Goal: Task Accomplishment & Management: Use online tool/utility

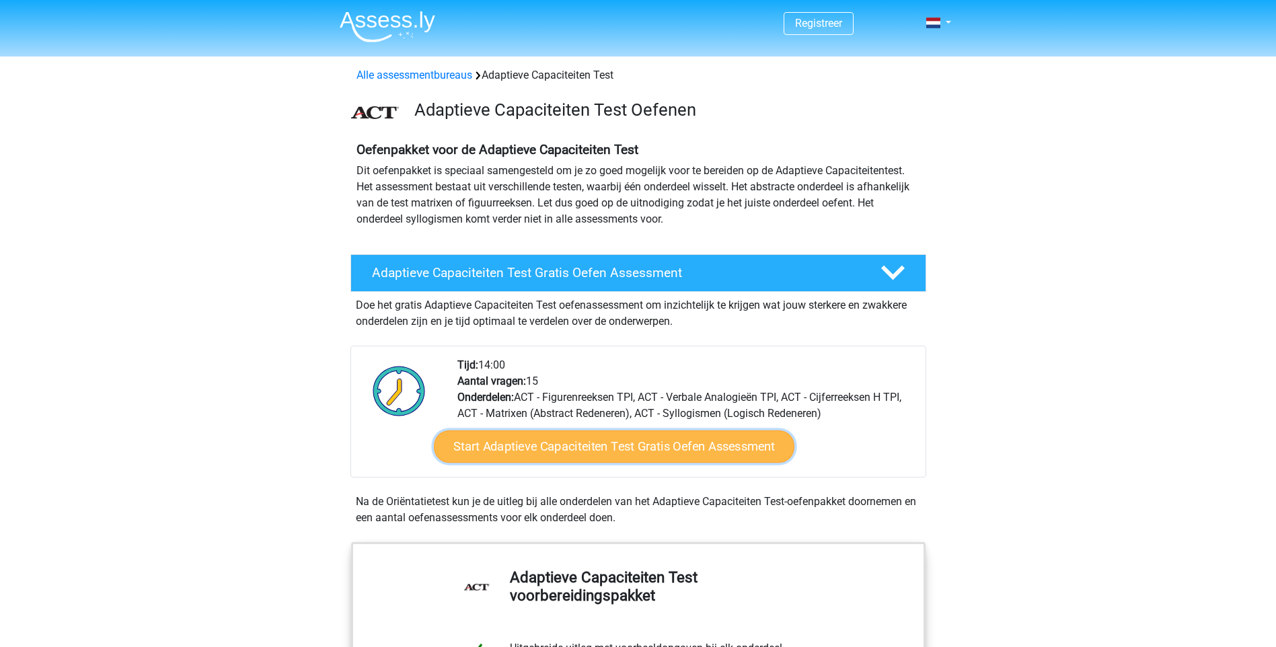
click at [592, 444] on link "Start Adaptieve Capaciteiten Test Gratis Oefen Assessment" at bounding box center [614, 446] width 361 height 32
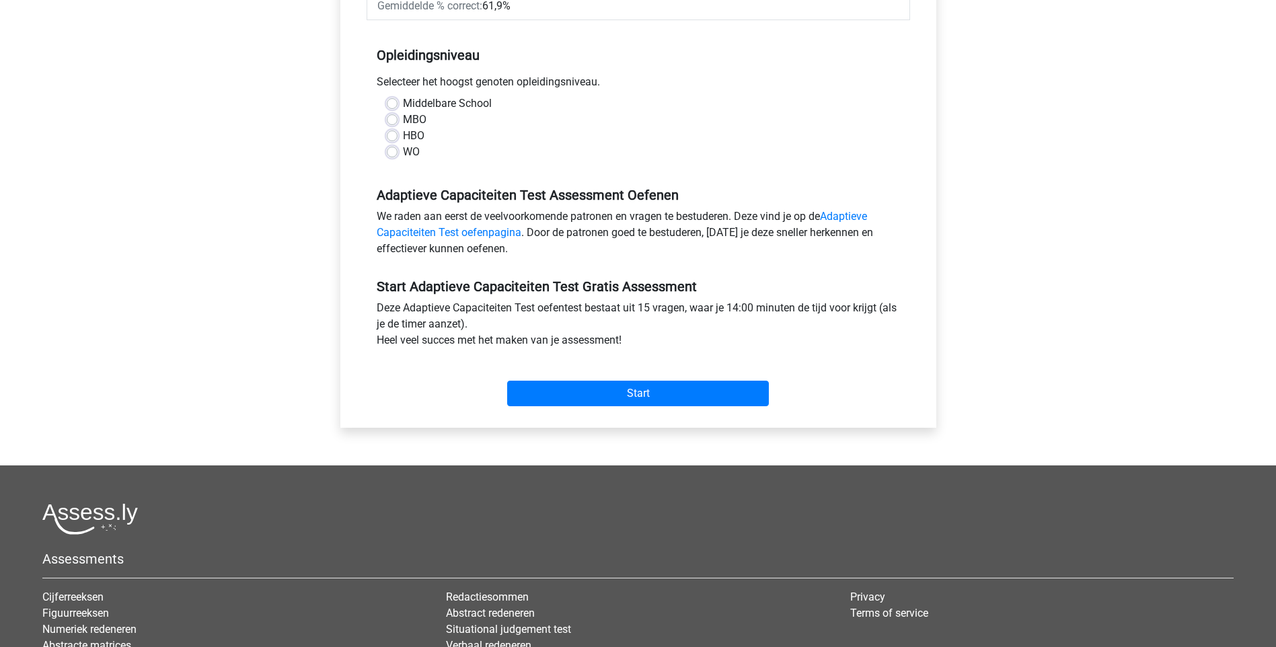
scroll to position [135, 0]
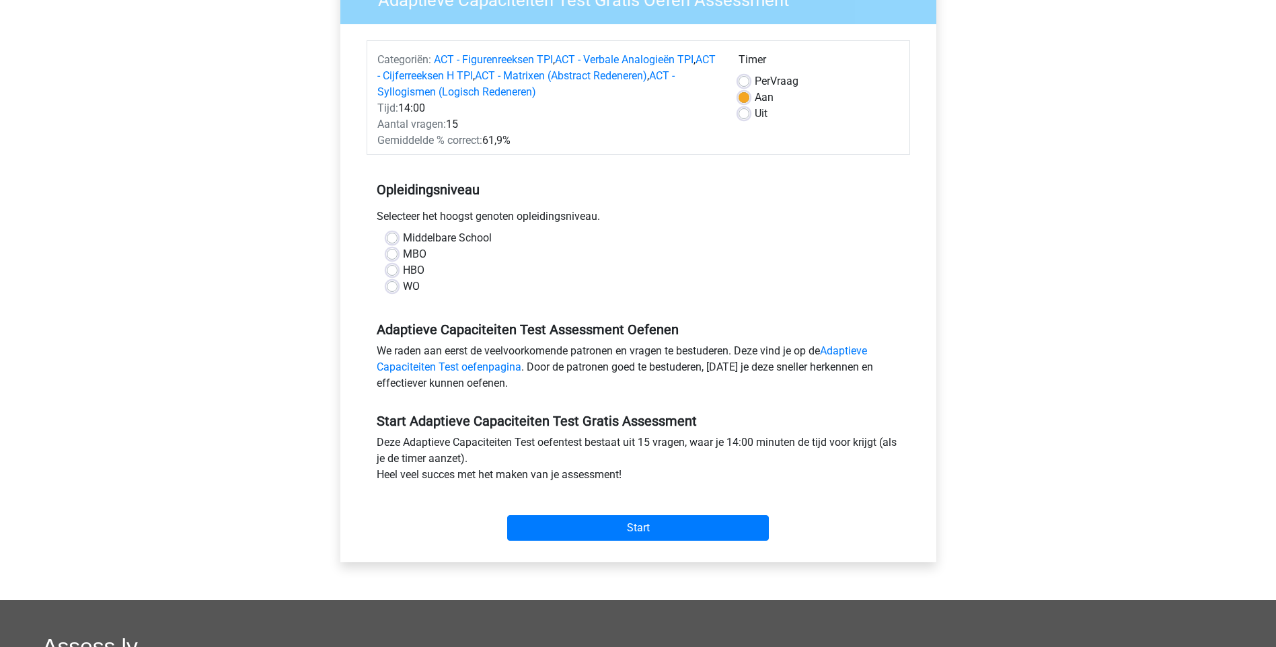
click at [403, 265] on label "HBO" at bounding box center [414, 270] width 22 height 16
click at [392, 265] on input "HBO" at bounding box center [392, 268] width 11 height 13
radio input "true"
click at [755, 83] on label "Per Vraag" at bounding box center [777, 81] width 44 height 16
click at [743, 83] on input "Per Vraag" at bounding box center [744, 79] width 11 height 13
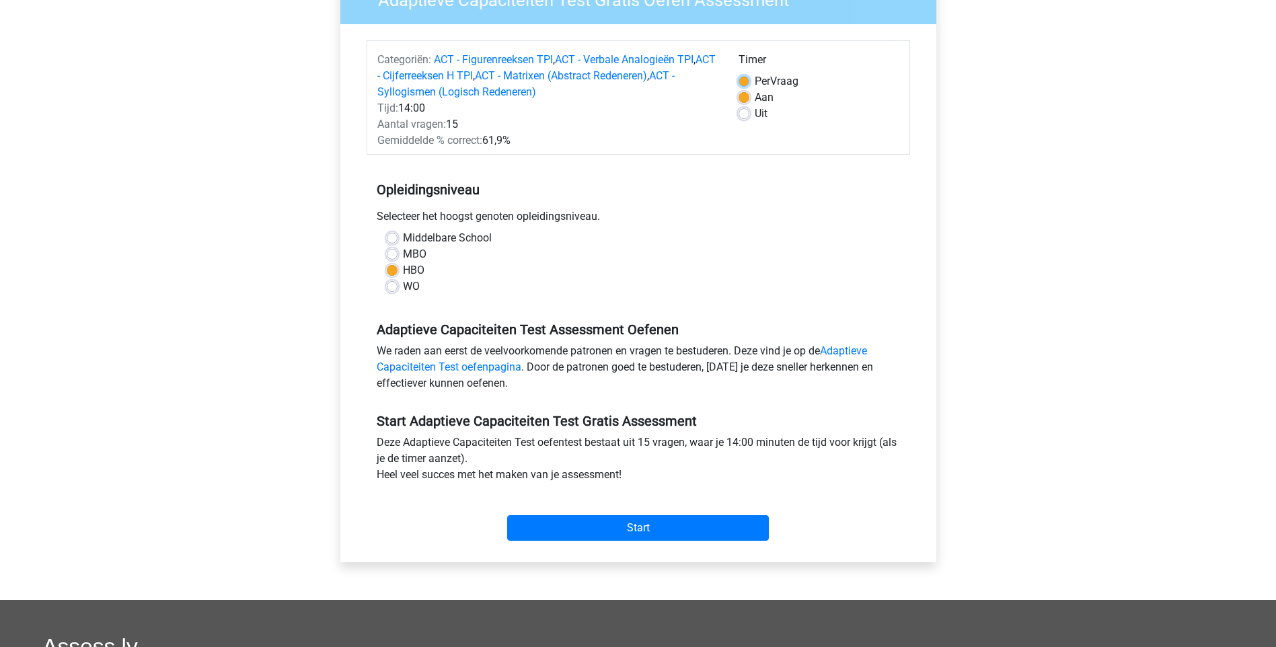
radio input "true"
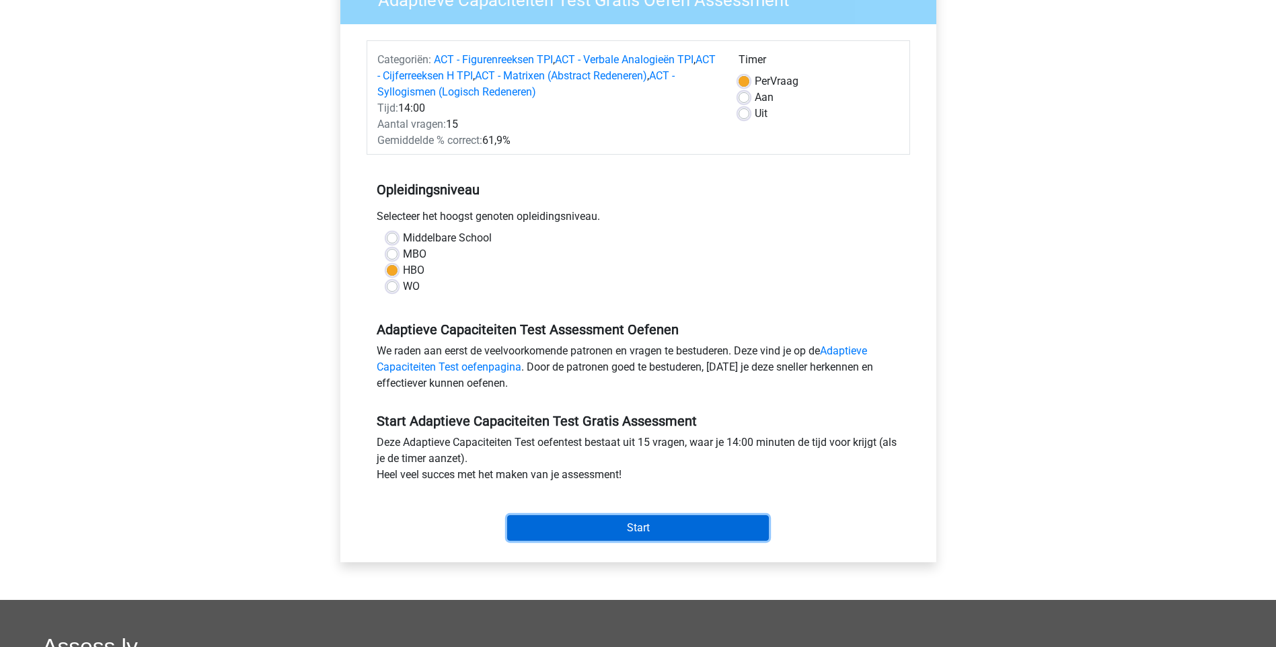
click at [629, 533] on input "Start" at bounding box center [638, 528] width 262 height 26
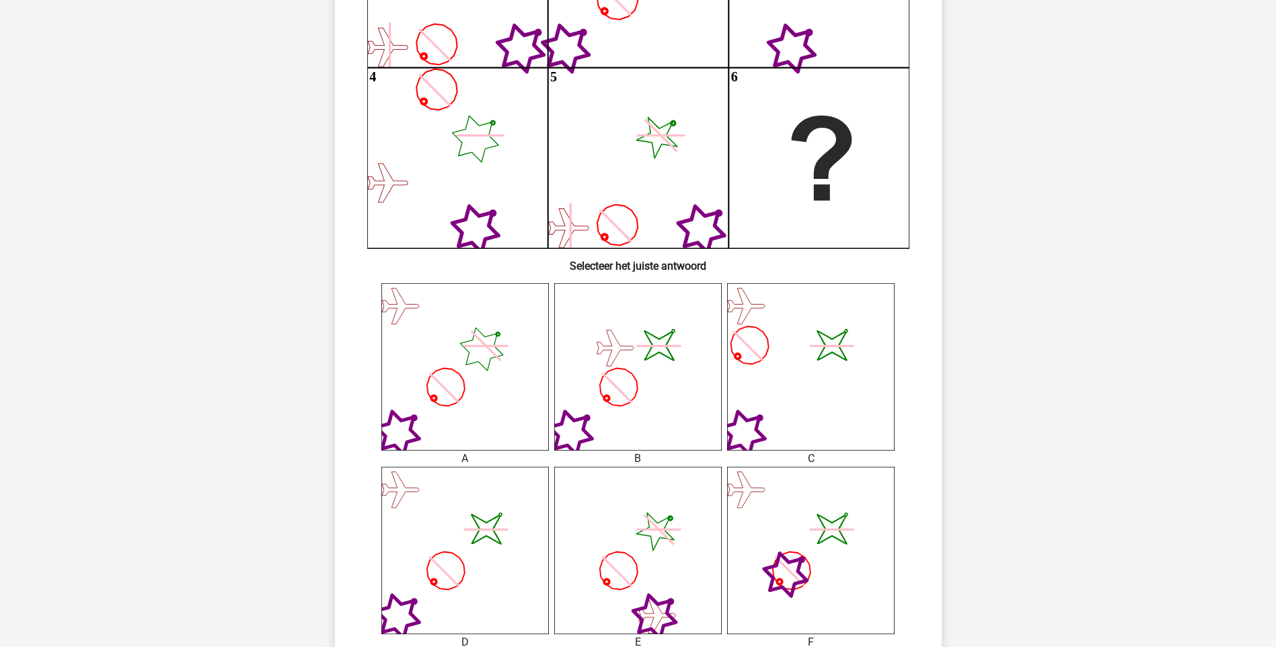
scroll to position [336, 0]
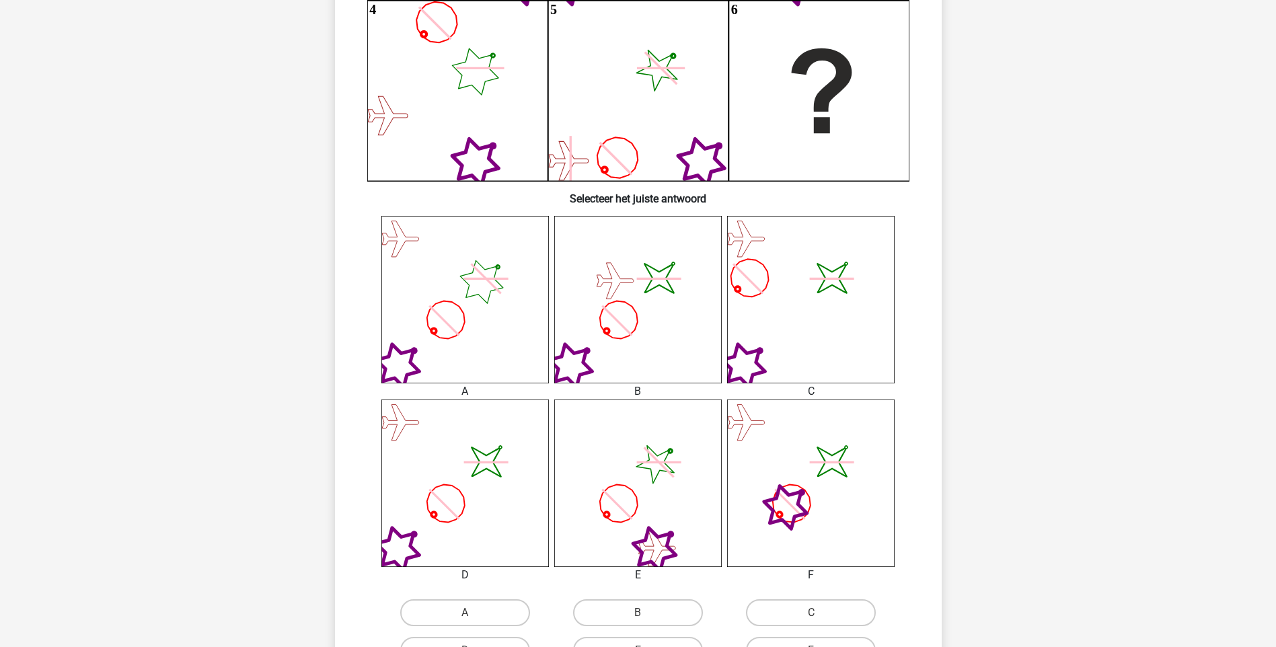
click at [463, 295] on icon at bounding box center [464, 299] width 167 height 167
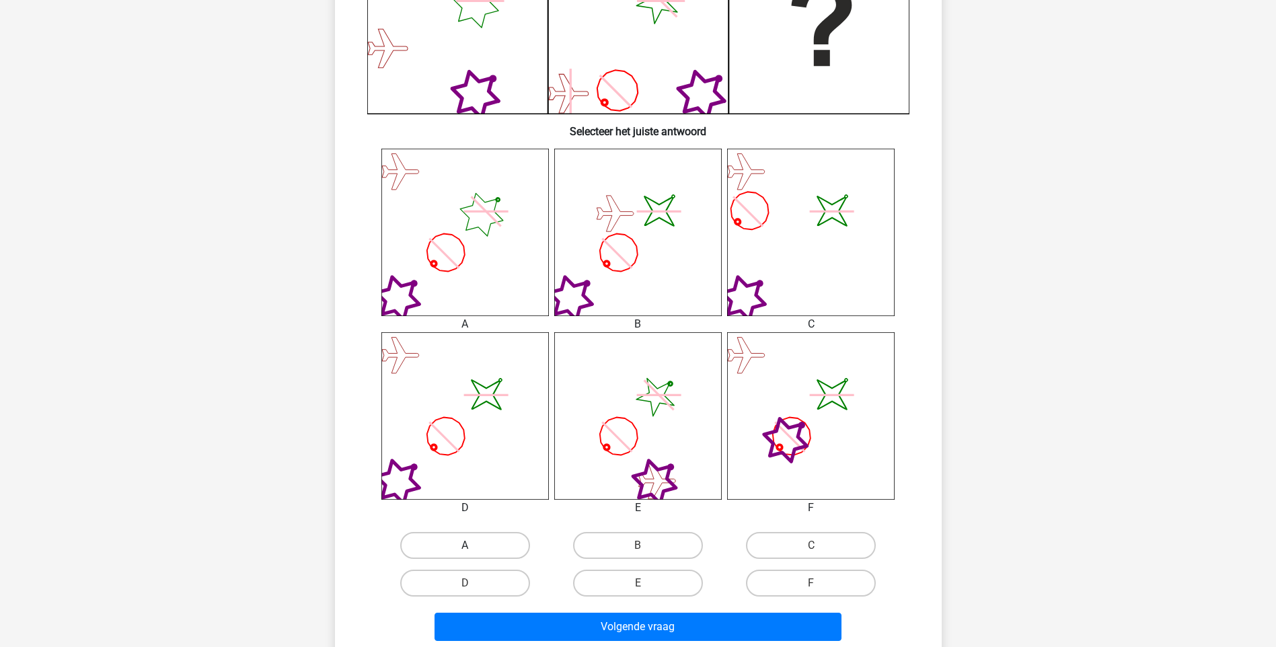
click at [474, 553] on label "A" at bounding box center [465, 545] width 130 height 27
click at [474, 553] on input "A" at bounding box center [469, 550] width 9 height 9
radio input "true"
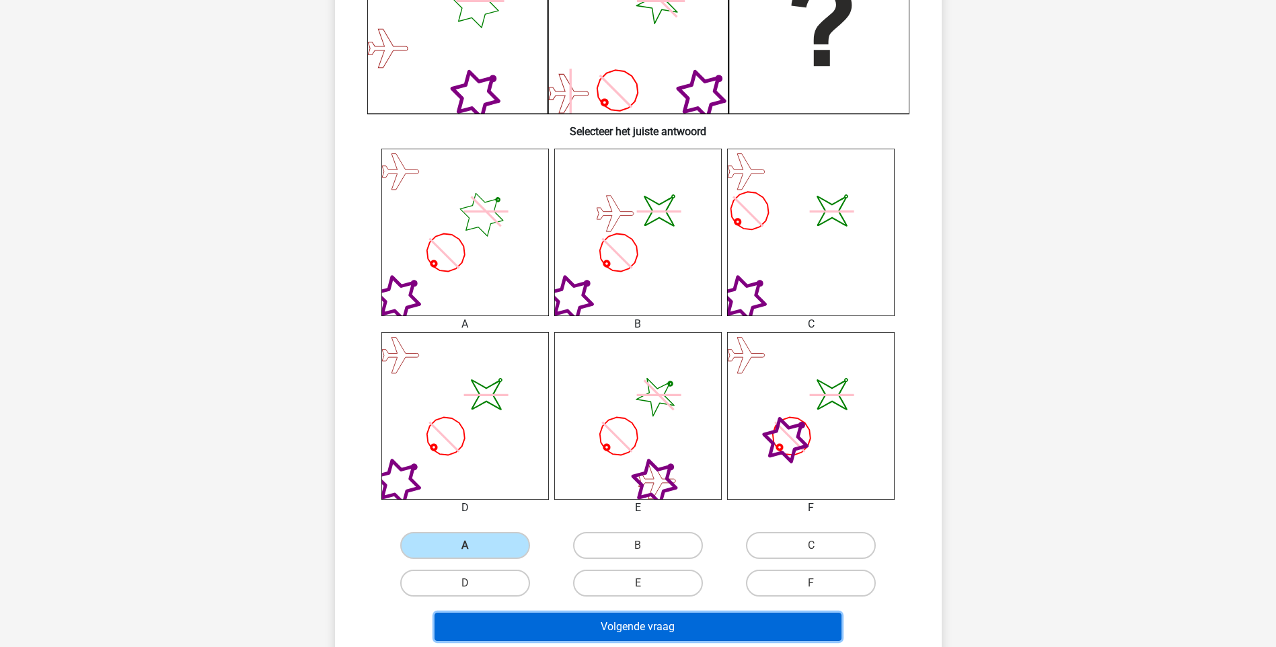
click at [626, 622] on button "Volgende vraag" at bounding box center [638, 627] width 407 height 28
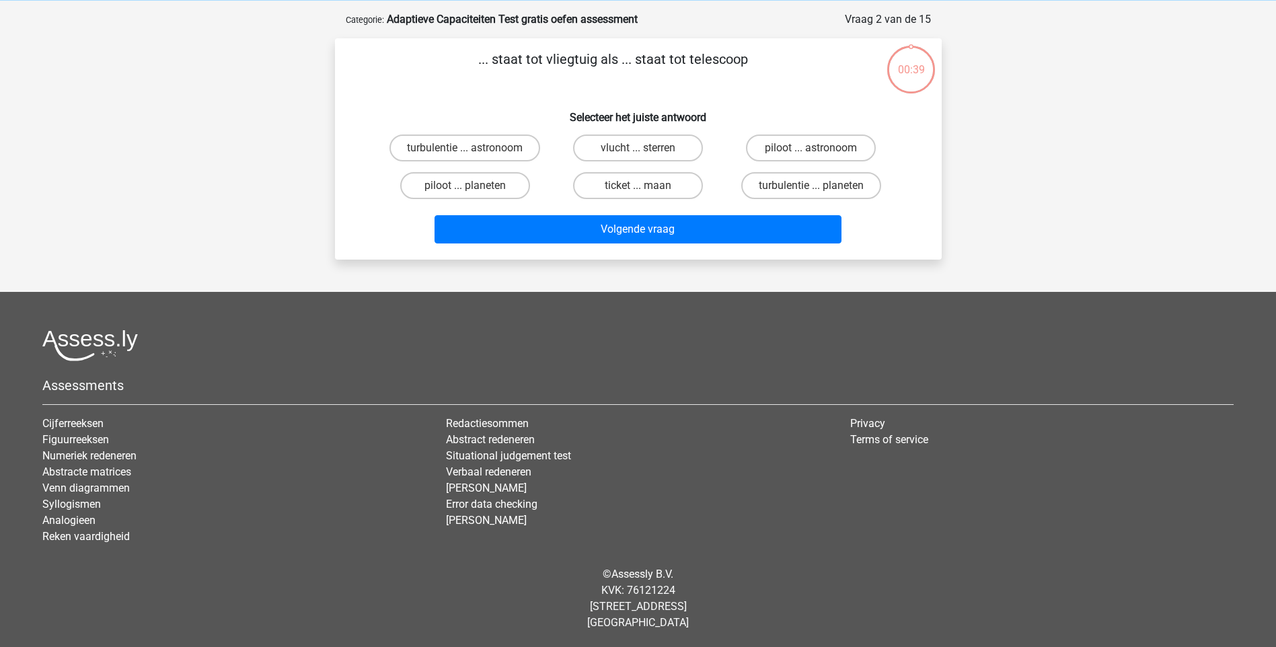
scroll to position [0, 0]
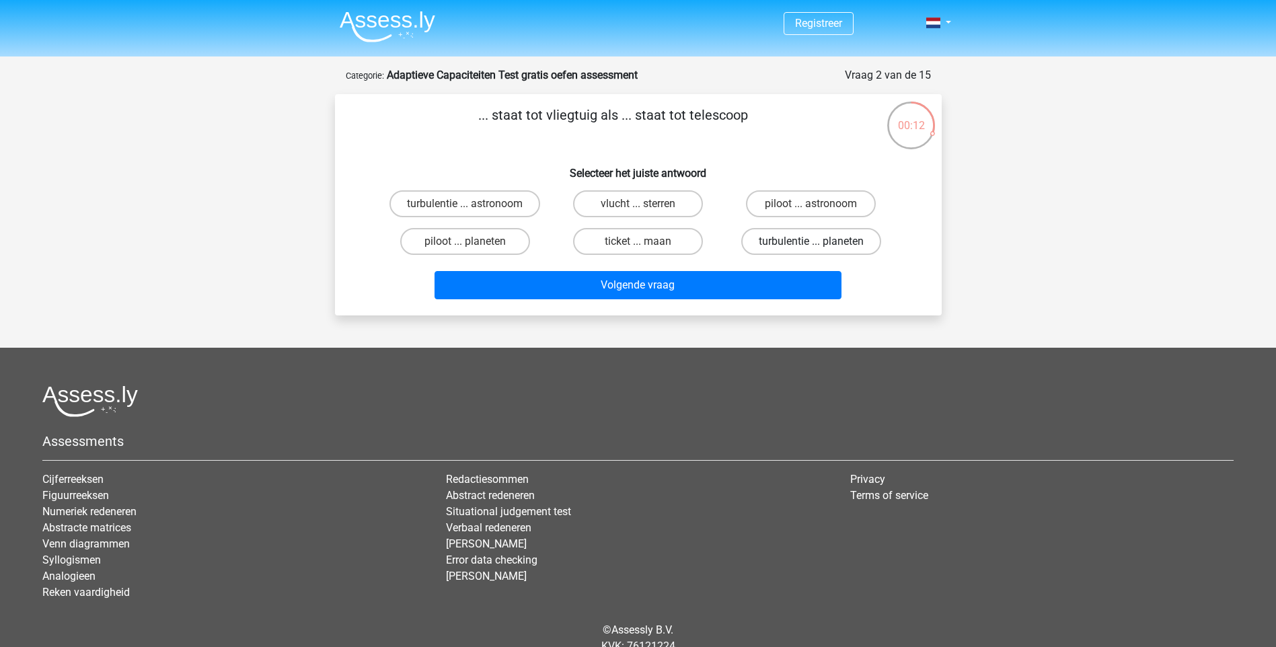
click at [818, 239] on label "turbulentie ... planeten" at bounding box center [811, 241] width 140 height 27
click at [818, 241] on input "turbulentie ... planeten" at bounding box center [815, 245] width 9 height 9
radio input "true"
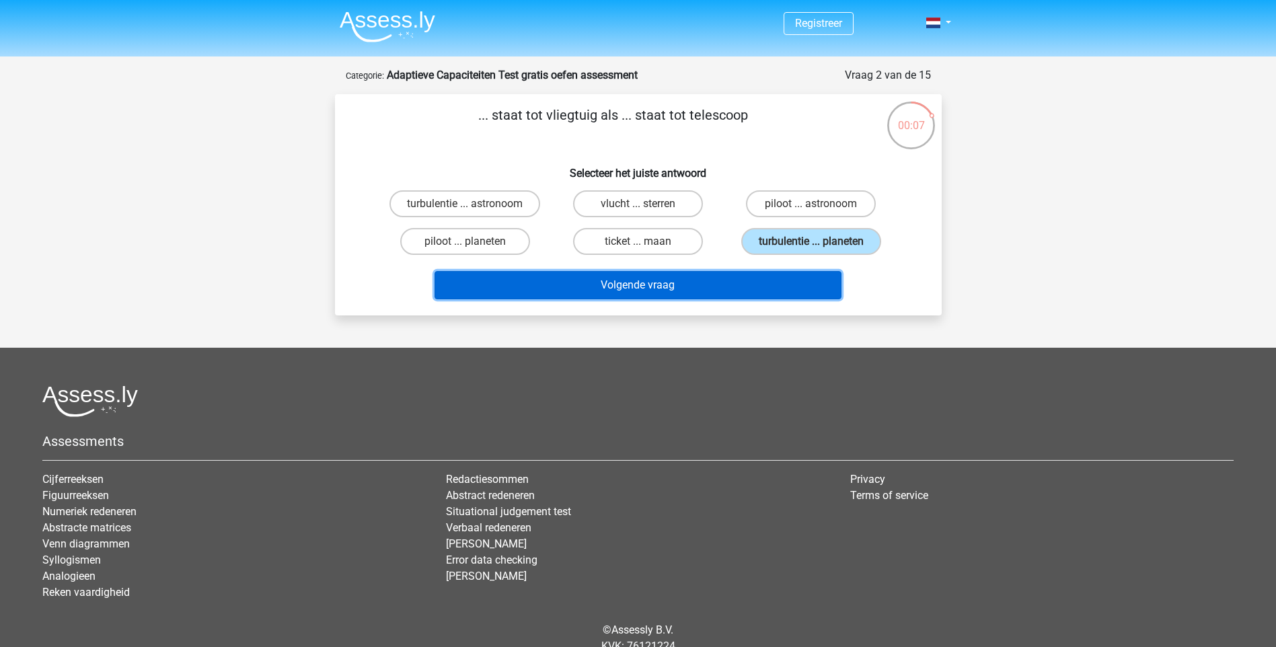
click at [682, 283] on button "Volgende vraag" at bounding box center [638, 285] width 407 height 28
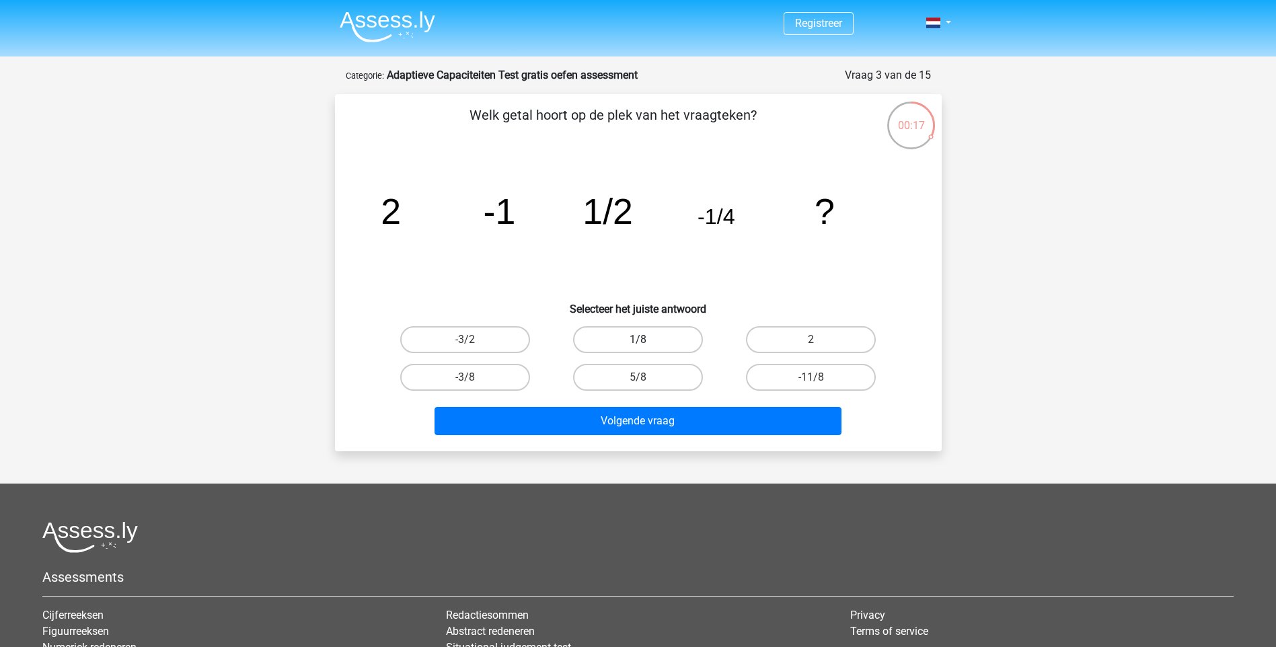
click at [651, 338] on label "1/8" at bounding box center [638, 339] width 130 height 27
click at [646, 340] on input "1/8" at bounding box center [642, 344] width 9 height 9
radio input "true"
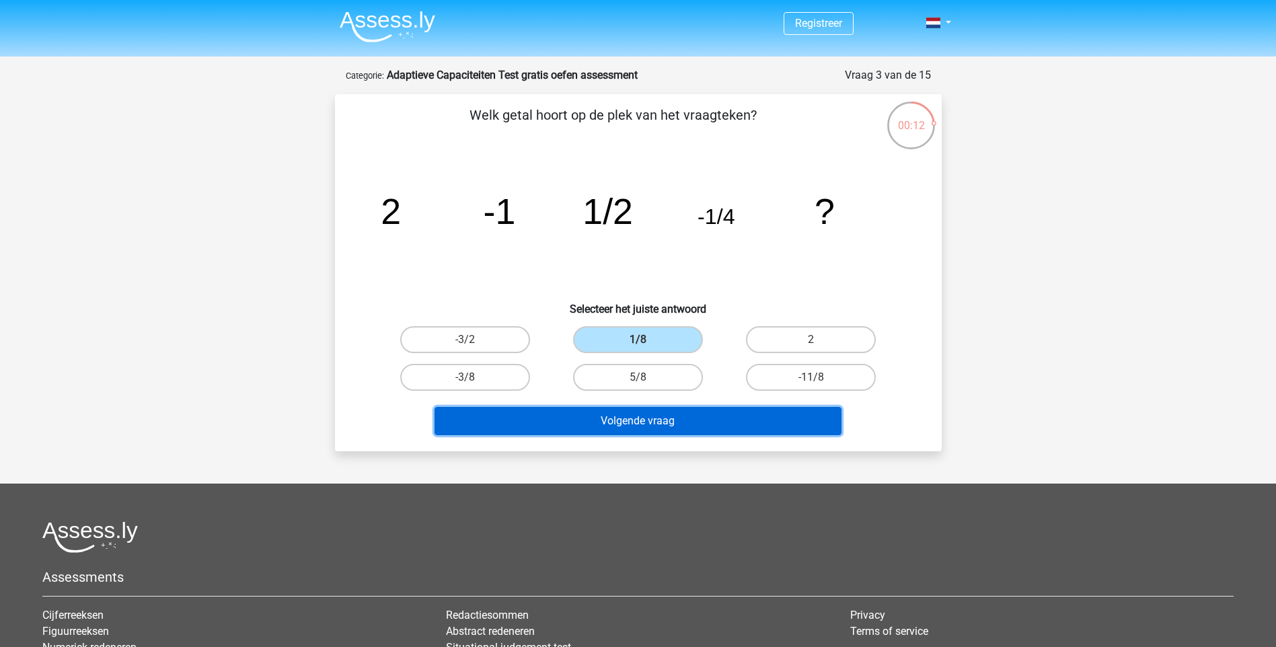
click at [707, 422] on button "Volgende vraag" at bounding box center [638, 421] width 407 height 28
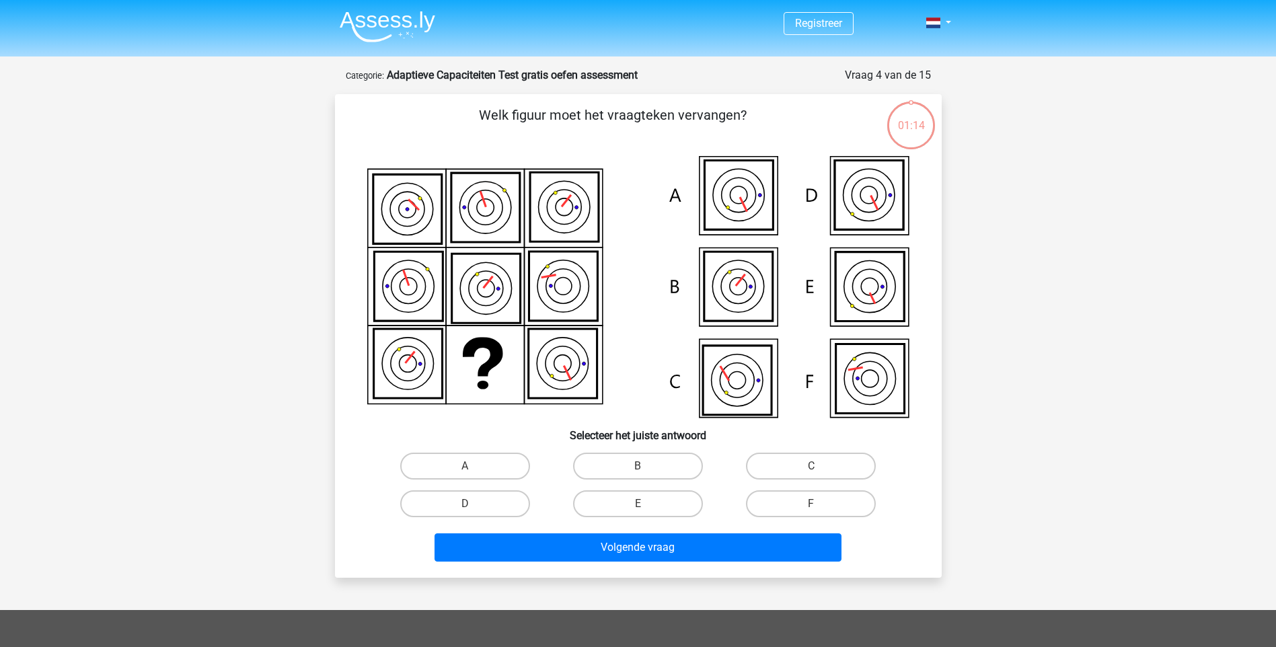
scroll to position [67, 0]
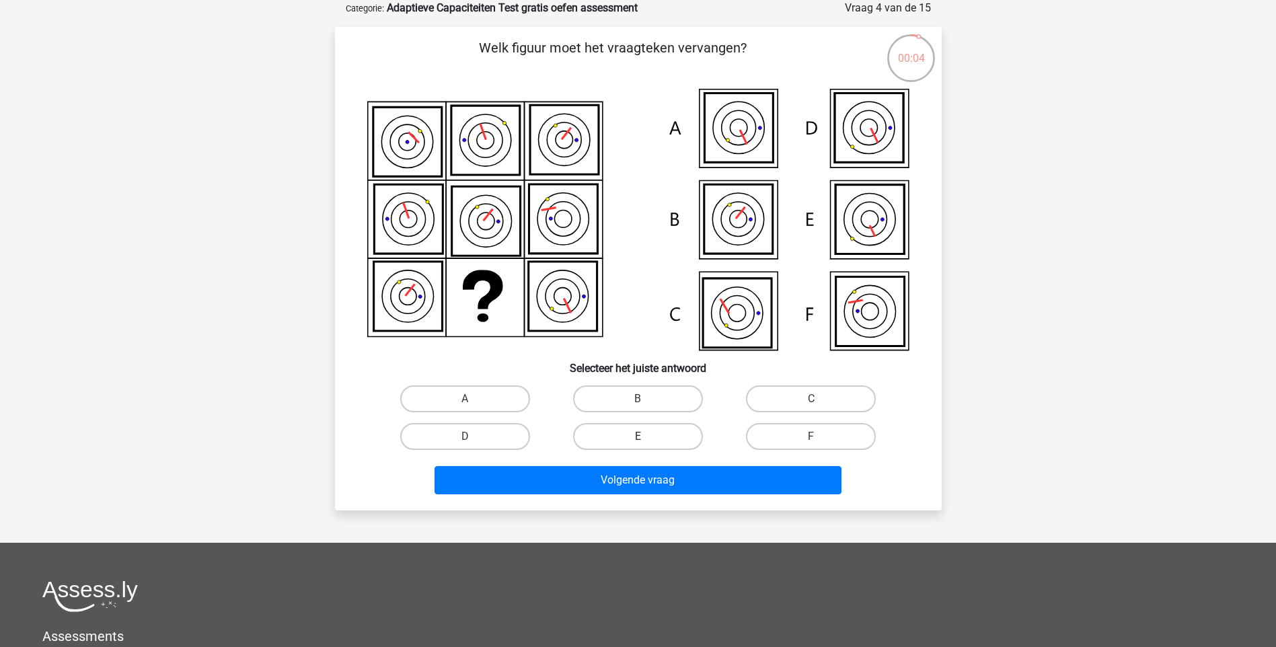
click at [646, 426] on label "E" at bounding box center [638, 436] width 130 height 27
click at [646, 437] on input "E" at bounding box center [642, 441] width 9 height 9
radio input "true"
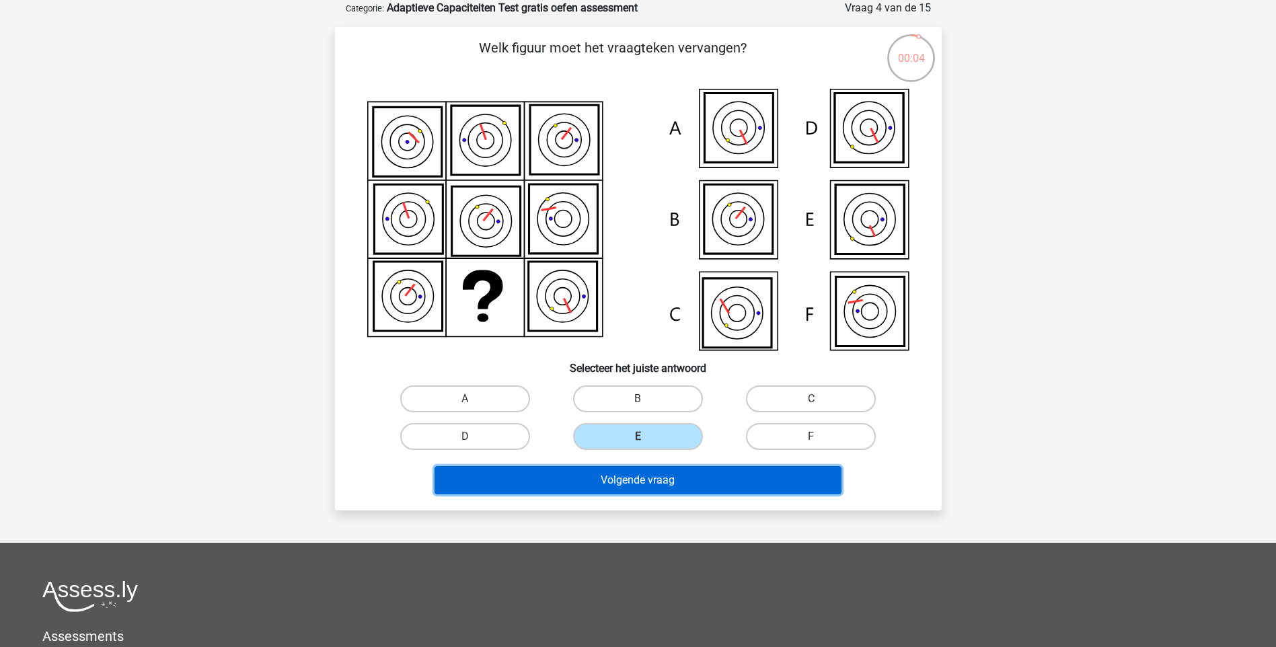
click at [661, 480] on button "Volgende vraag" at bounding box center [638, 480] width 407 height 28
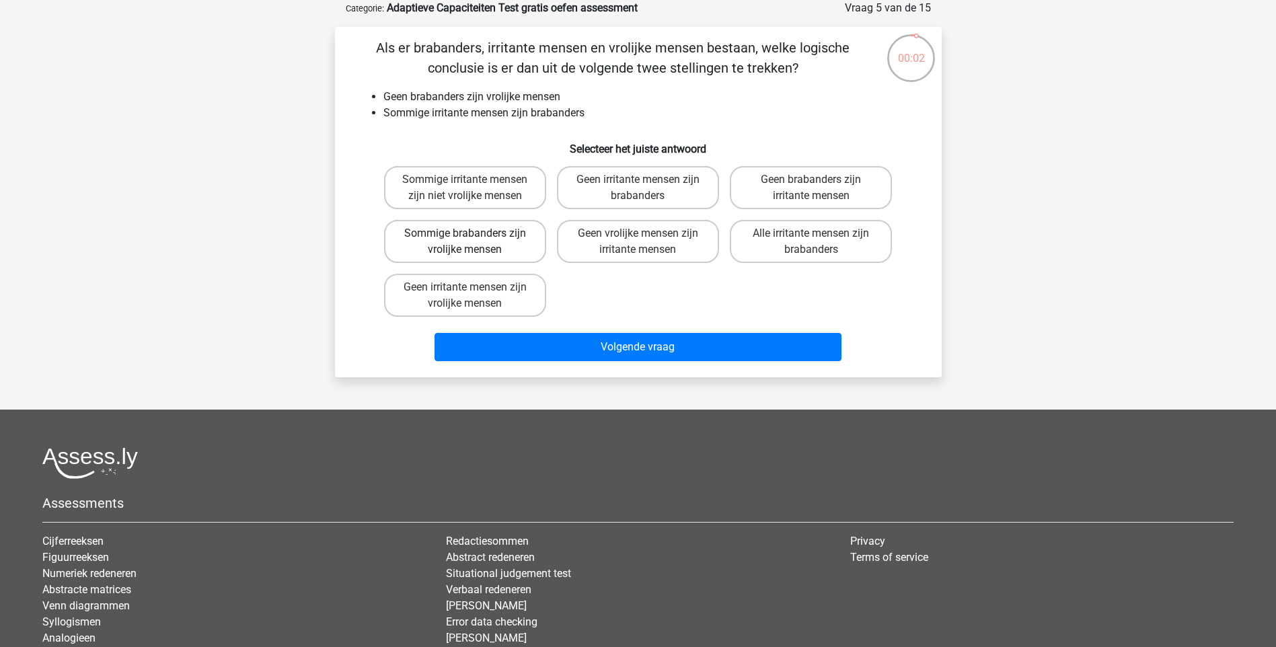
click at [498, 233] on label "Sommige brabanders zijn vrolijke mensen" at bounding box center [465, 241] width 162 height 43
click at [474, 233] on input "Sommige brabanders zijn vrolijke mensen" at bounding box center [469, 237] width 9 height 9
radio input "true"
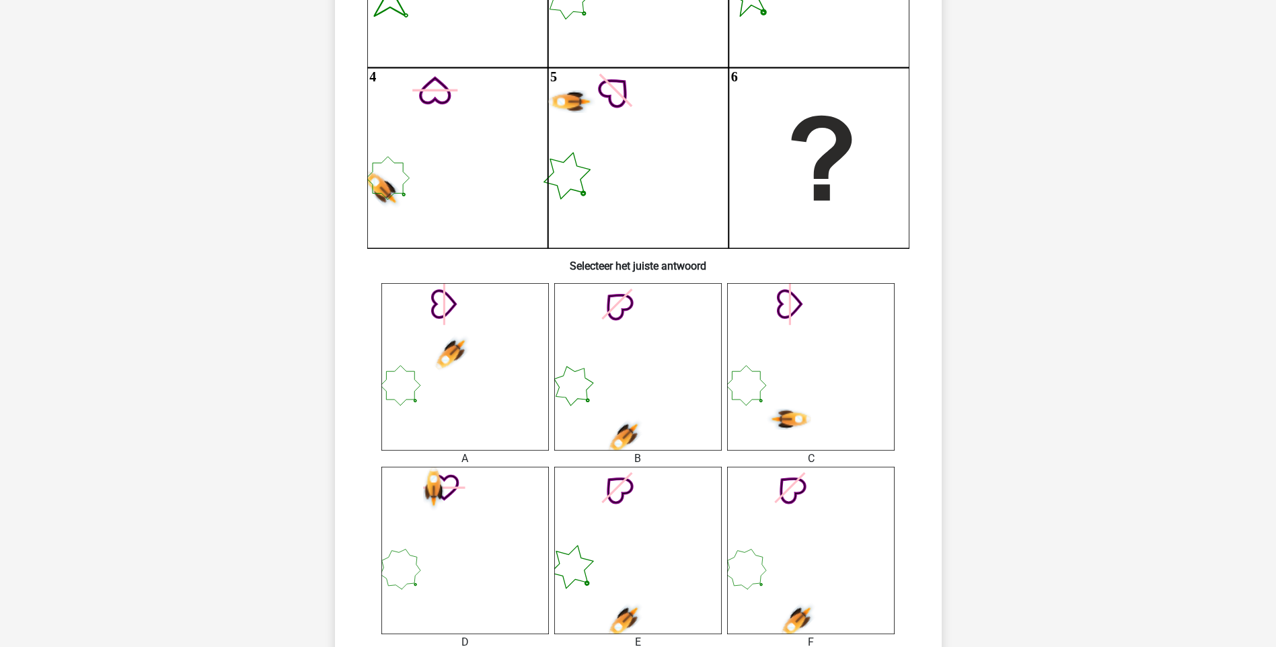
scroll to position [673, 0]
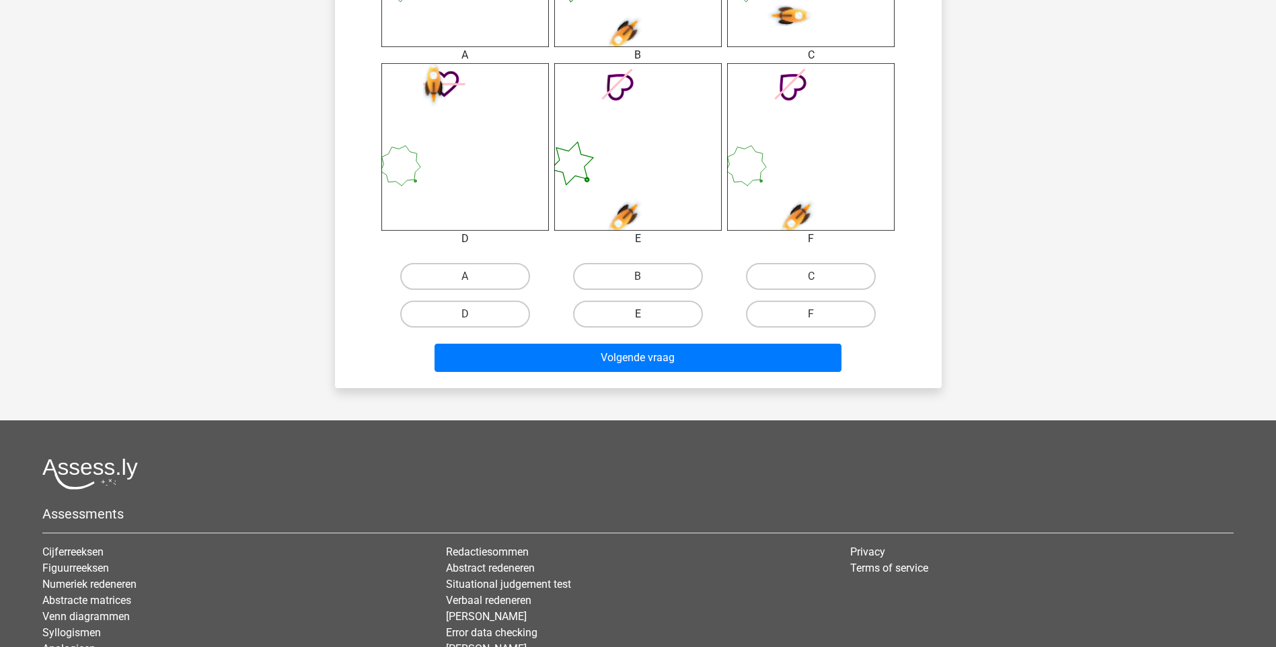
click at [688, 313] on label "E" at bounding box center [638, 314] width 130 height 27
click at [646, 314] on input "E" at bounding box center [642, 318] width 9 height 9
radio input "true"
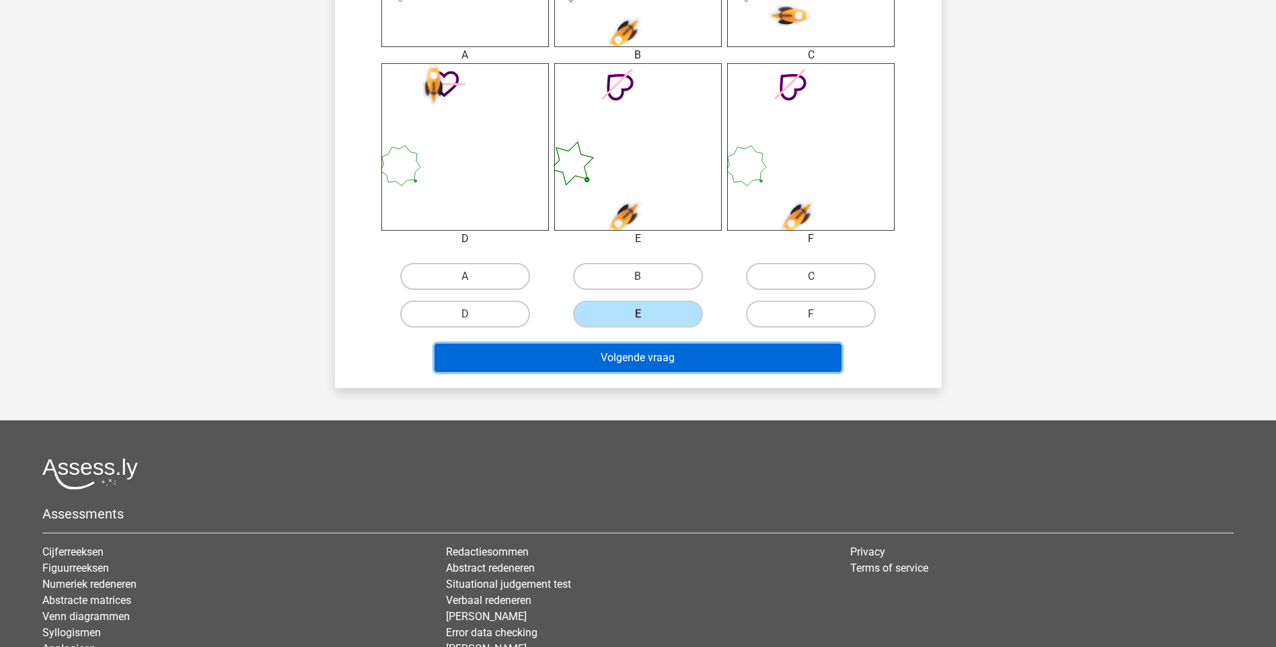
click at [681, 361] on button "Volgende vraag" at bounding box center [638, 358] width 407 height 28
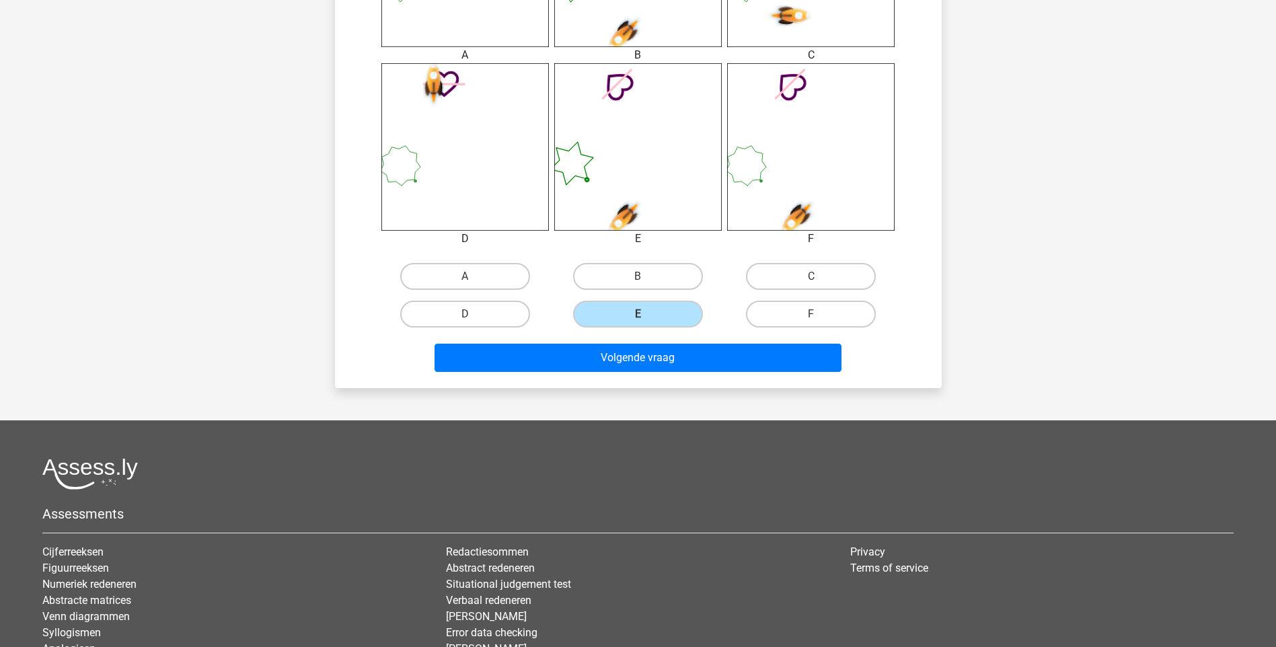
scroll to position [56, 0]
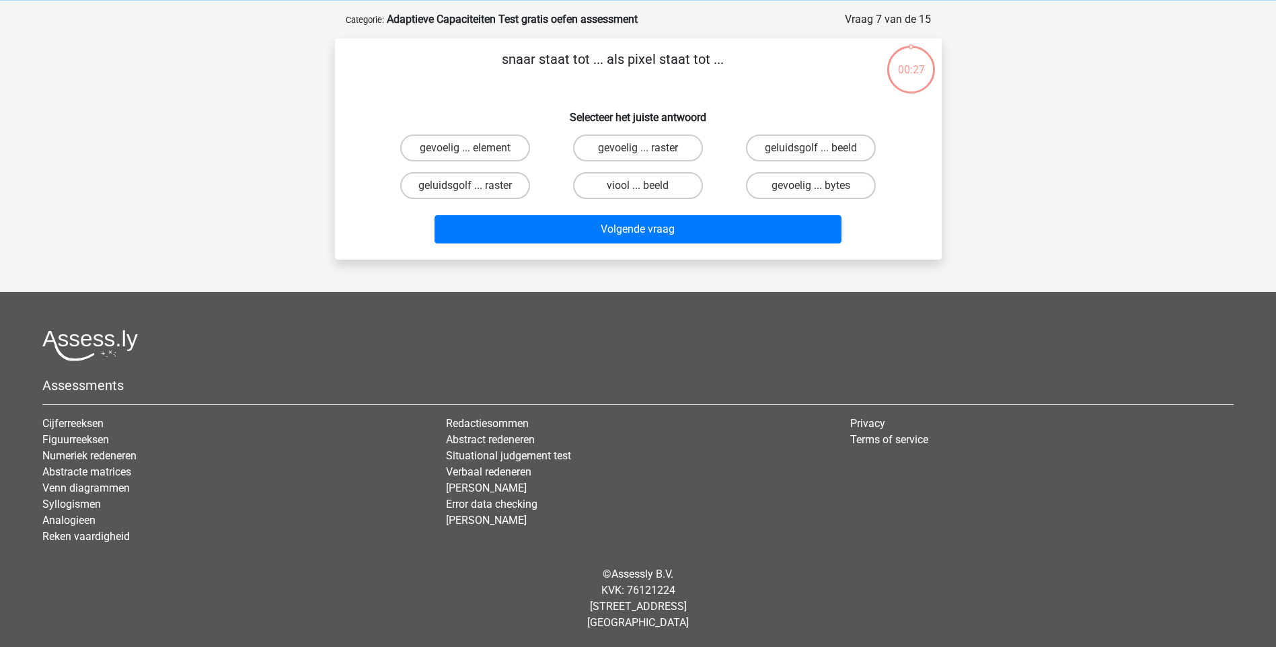
click at [639, 188] on input "viool ... beeld" at bounding box center [642, 190] width 9 height 9
radio input "true"
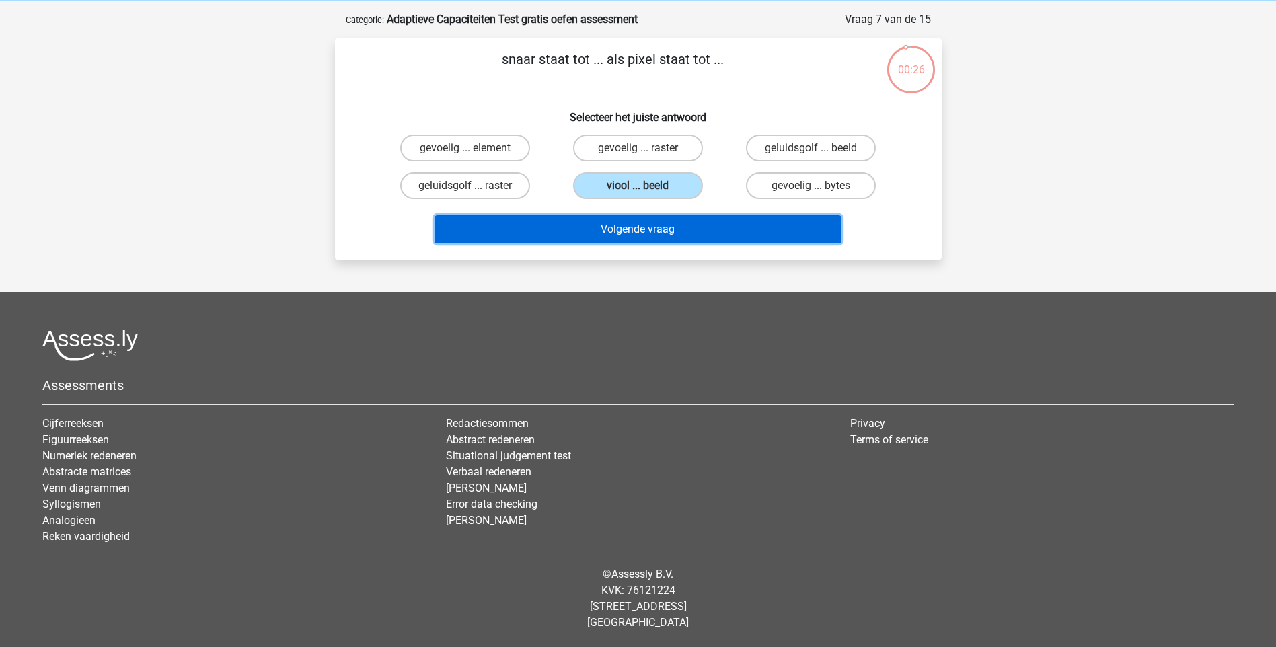
click at [648, 224] on button "Volgende vraag" at bounding box center [638, 229] width 407 height 28
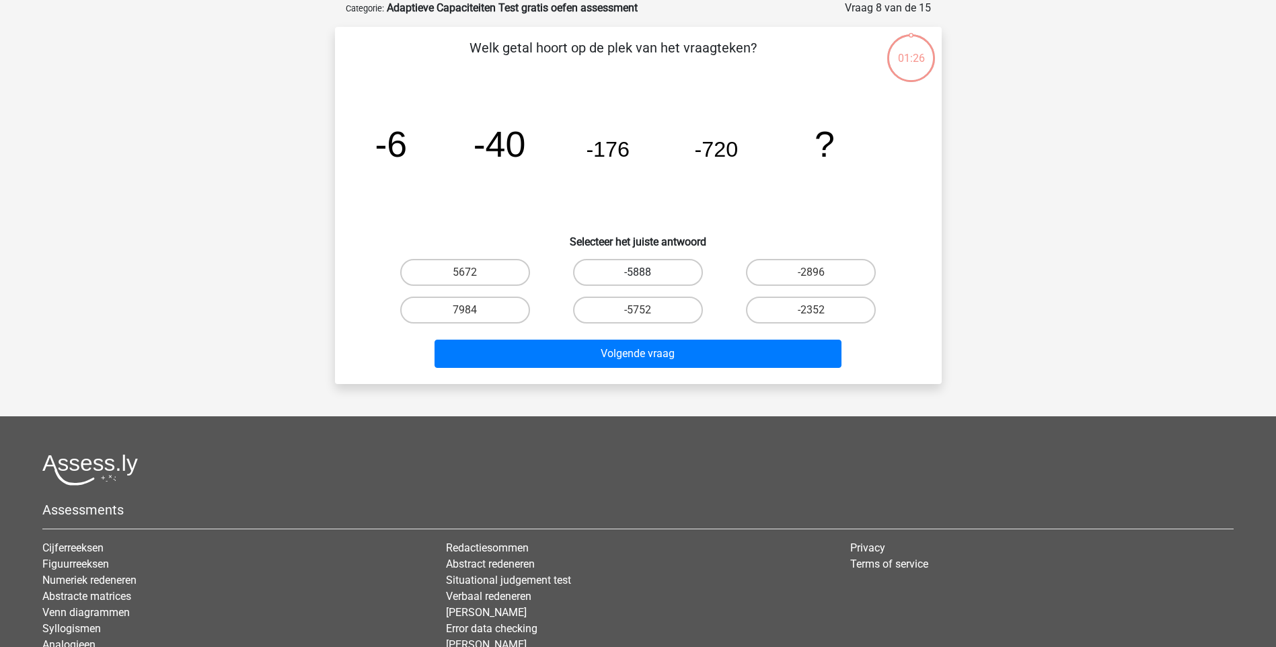
click at [650, 262] on label "-5888" at bounding box center [638, 272] width 130 height 27
click at [646, 272] on input "-5888" at bounding box center [642, 276] width 9 height 9
radio input "true"
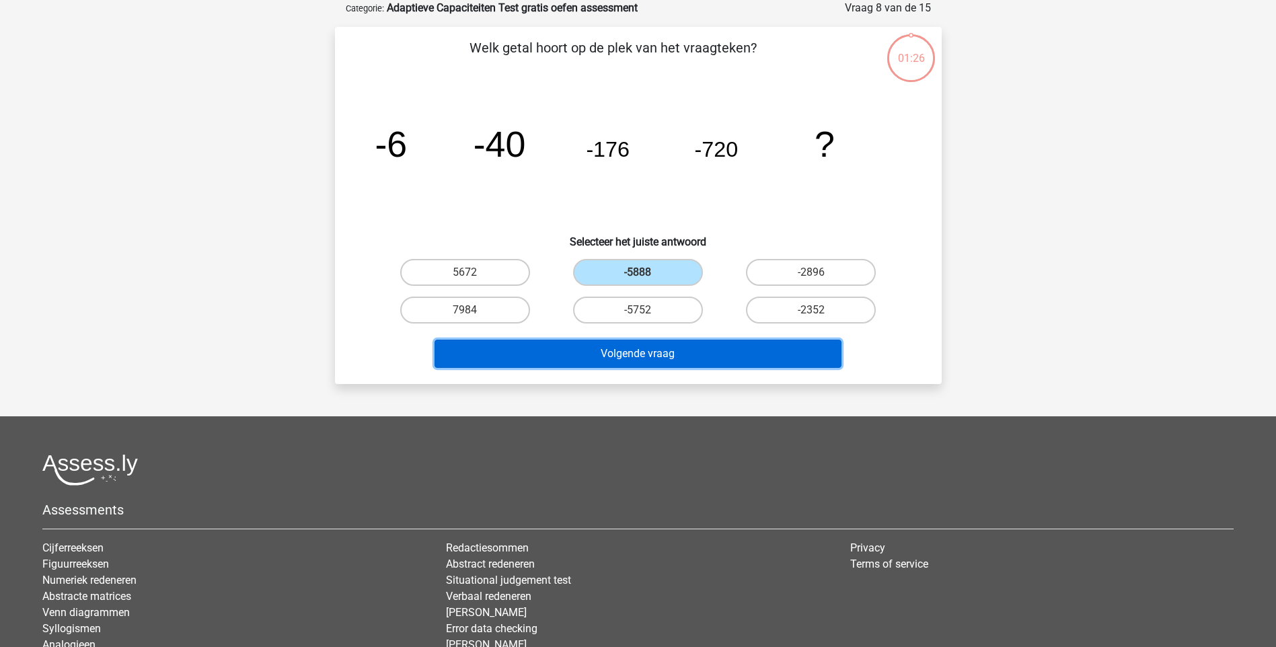
click at [656, 340] on button "Volgende vraag" at bounding box center [638, 354] width 407 height 28
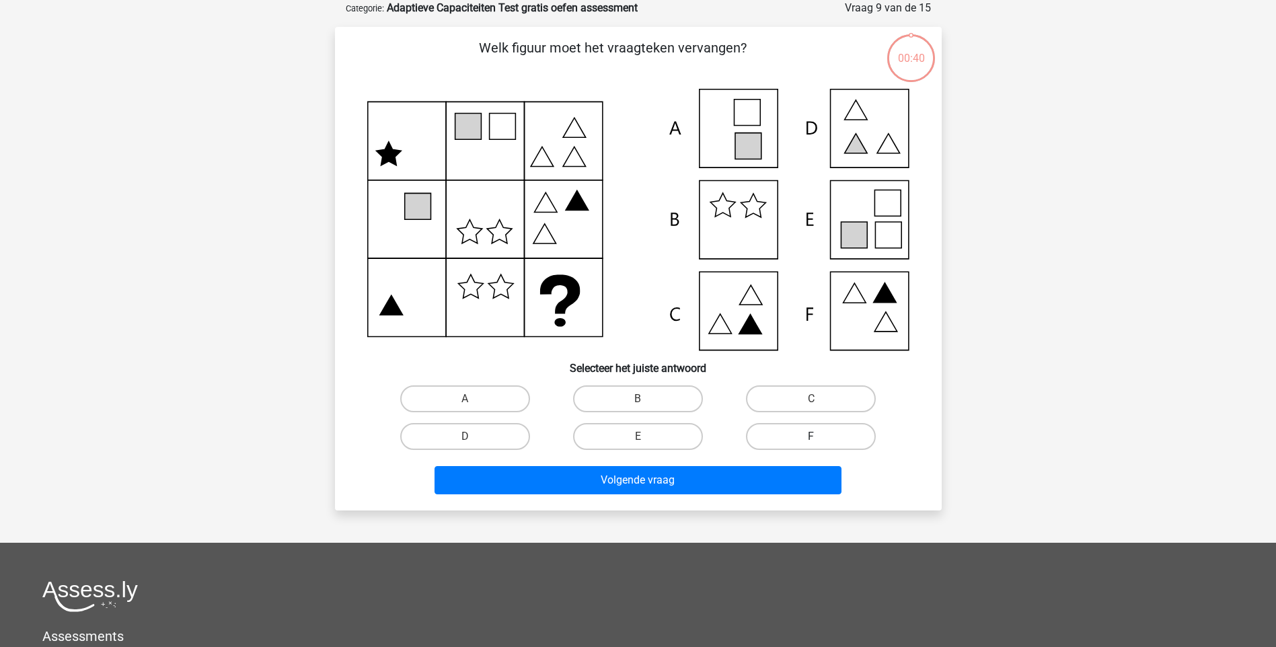
click at [798, 430] on label "F" at bounding box center [811, 436] width 130 height 27
click at [811, 437] on input "F" at bounding box center [815, 441] width 9 height 9
radio input "true"
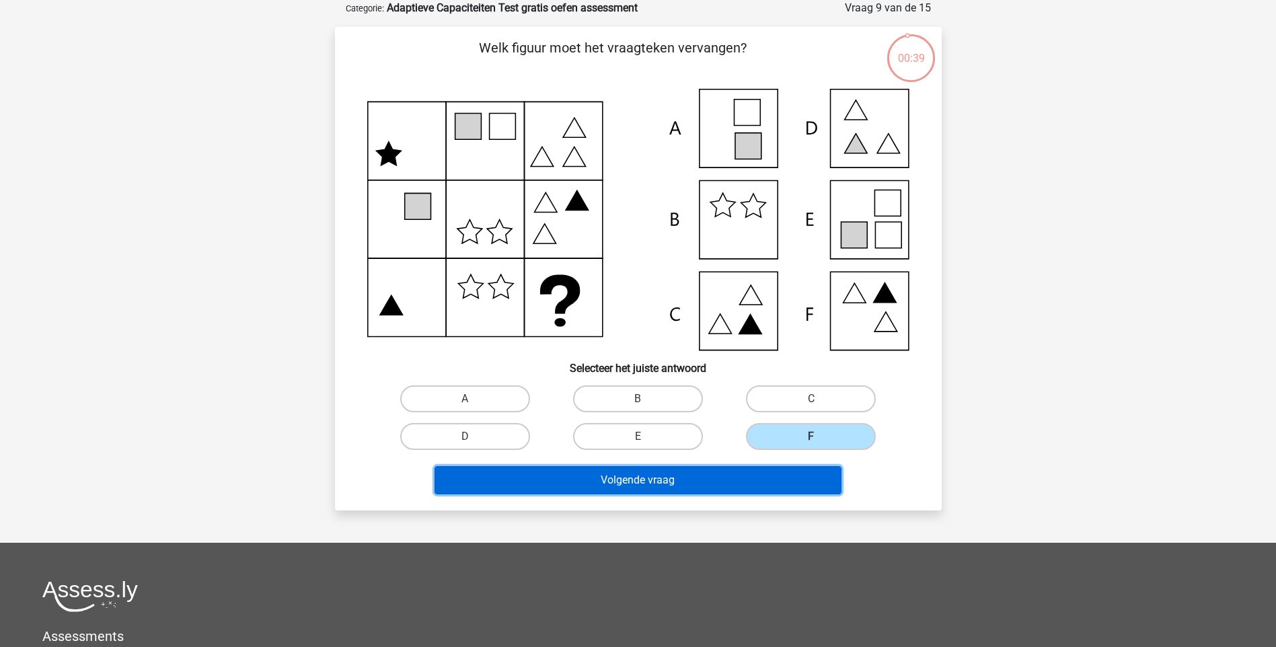
click at [769, 492] on button "Volgende vraag" at bounding box center [638, 480] width 407 height 28
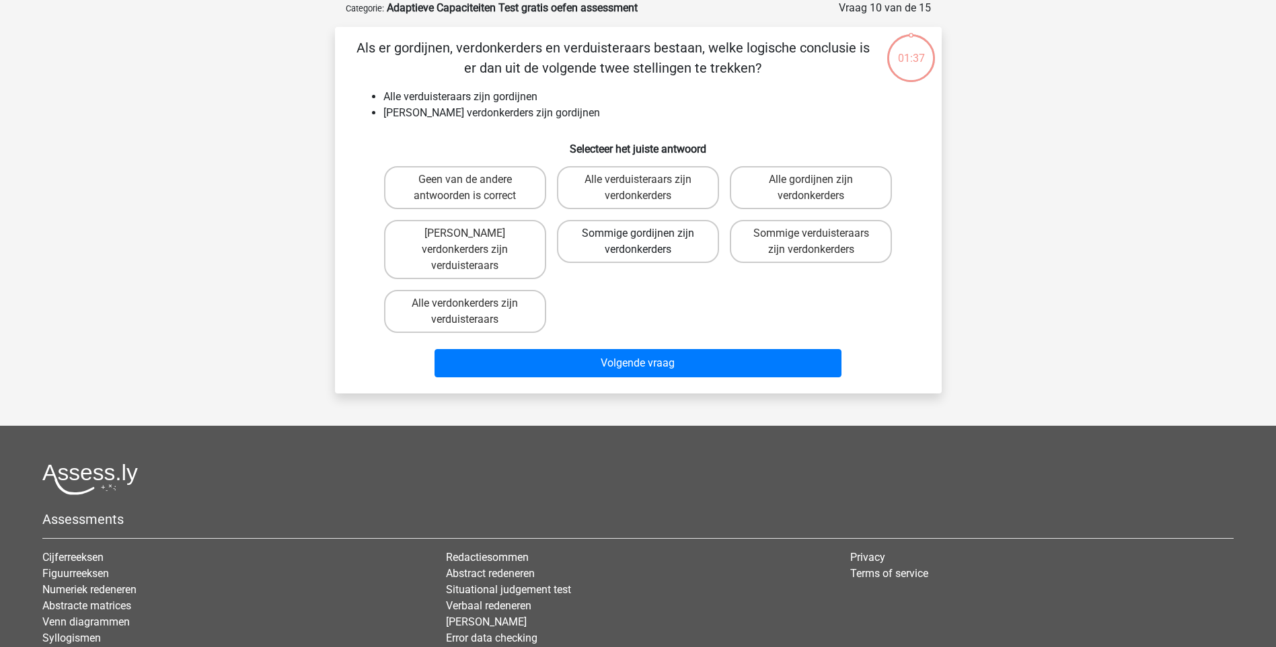
click at [673, 250] on label "Sommige gordijnen zijn verdonkerders" at bounding box center [638, 241] width 162 height 43
click at [646, 242] on input "Sommige gordijnen zijn verdonkerders" at bounding box center [642, 237] width 9 height 9
radio input "true"
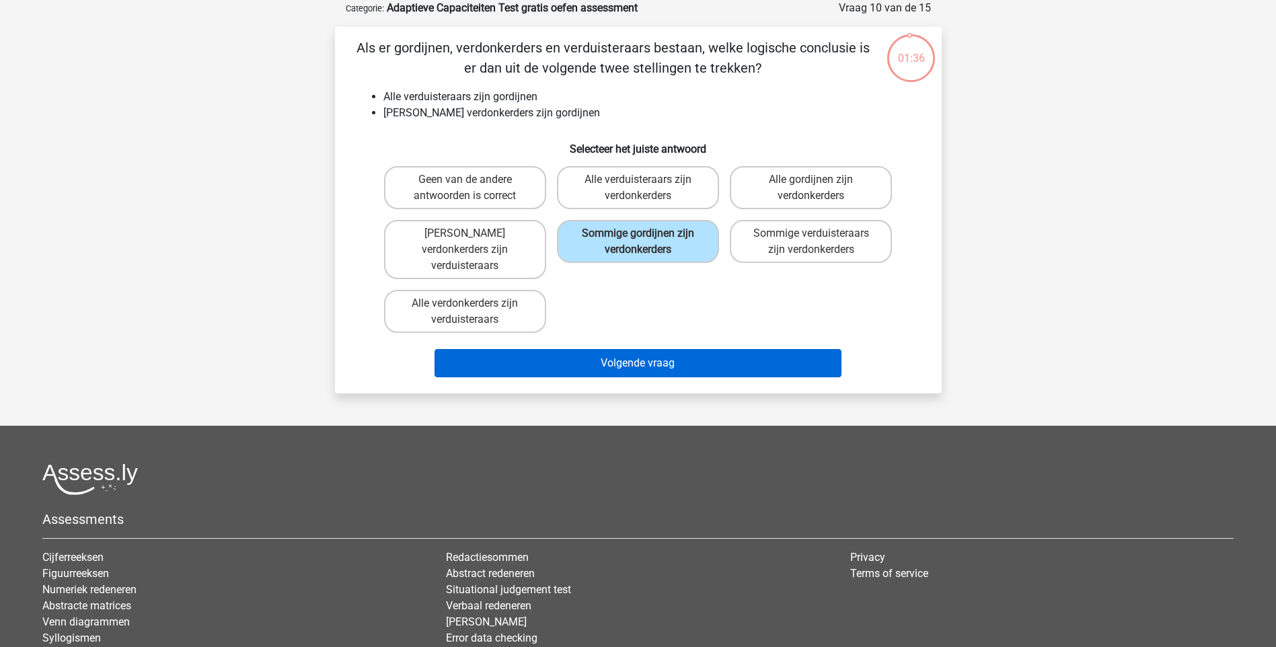
drag, startPoint x: 663, startPoint y: 323, endPoint x: 663, endPoint y: 347, distance: 24.2
click at [663, 338] on div "Volgende vraag" at bounding box center [638, 360] width 564 height 44
click at [663, 349] on button "Volgende vraag" at bounding box center [638, 363] width 407 height 28
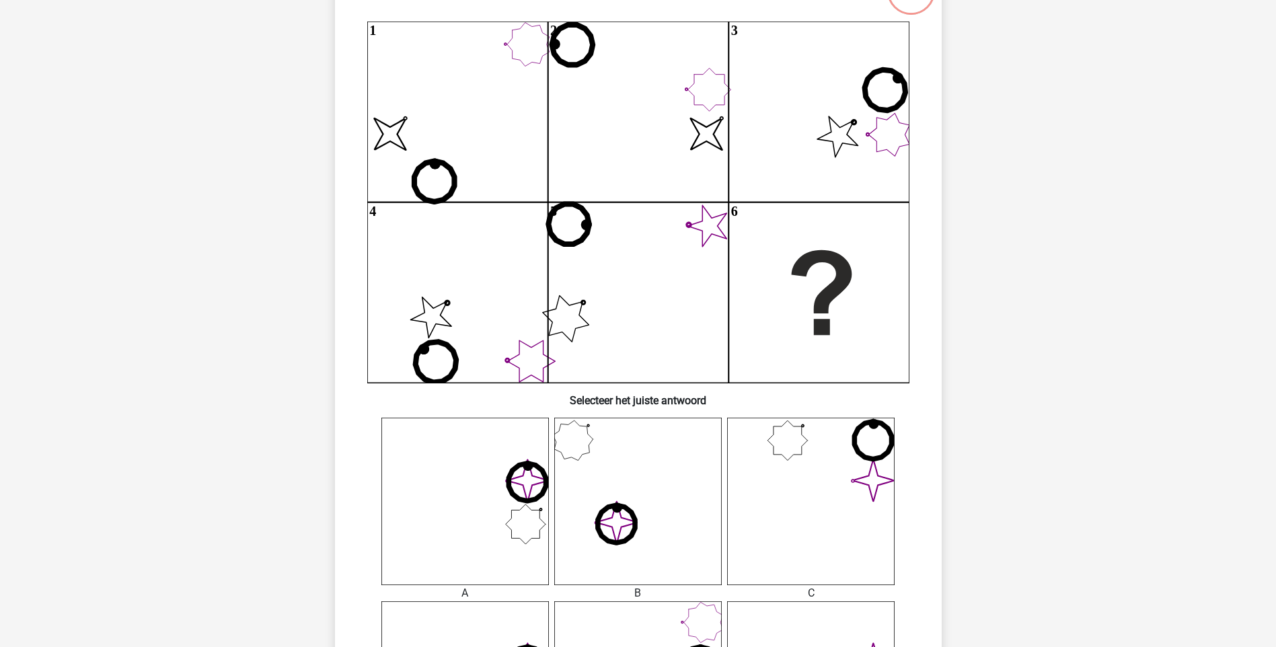
scroll to position [336, 0]
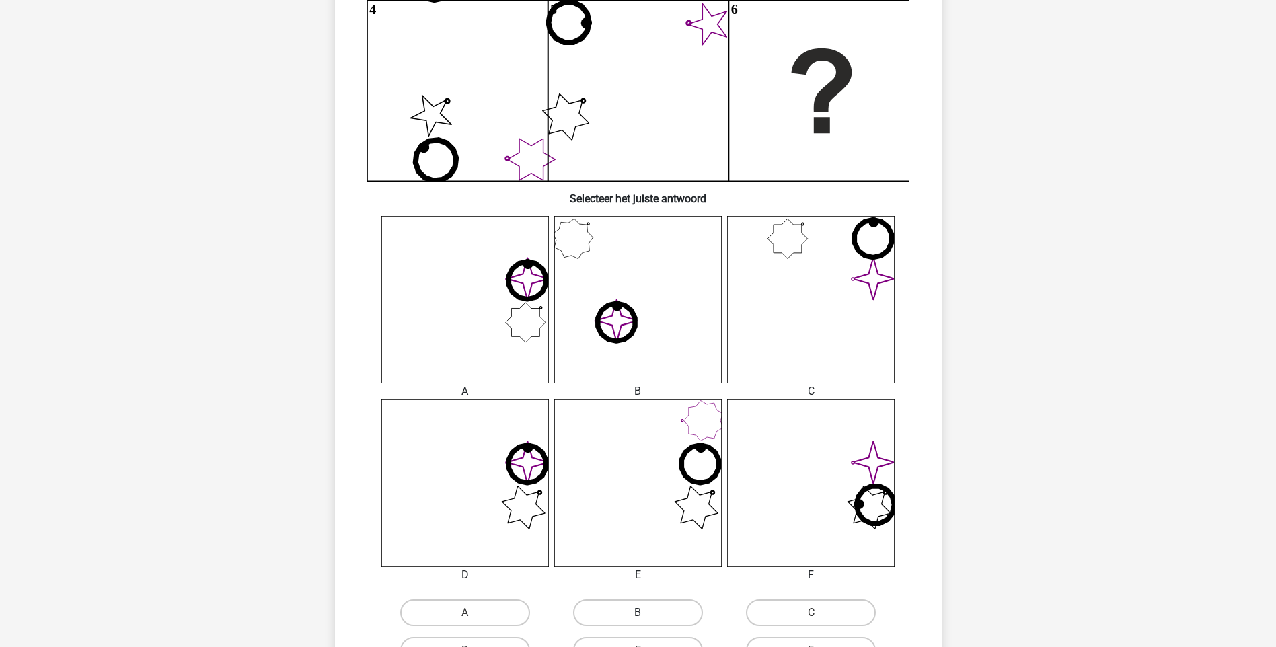
click at [652, 614] on label "B" at bounding box center [638, 612] width 130 height 27
click at [646, 614] on input "B" at bounding box center [642, 617] width 9 height 9
radio input "true"
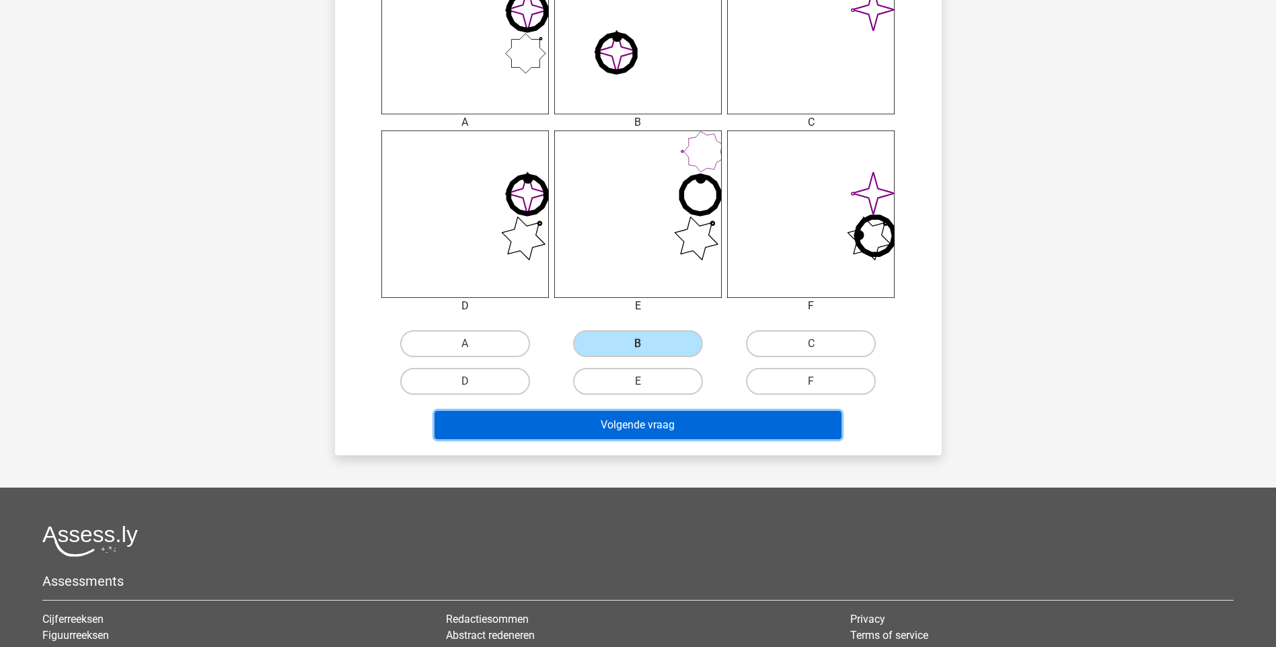
click at [650, 433] on button "Volgende vraag" at bounding box center [638, 425] width 407 height 28
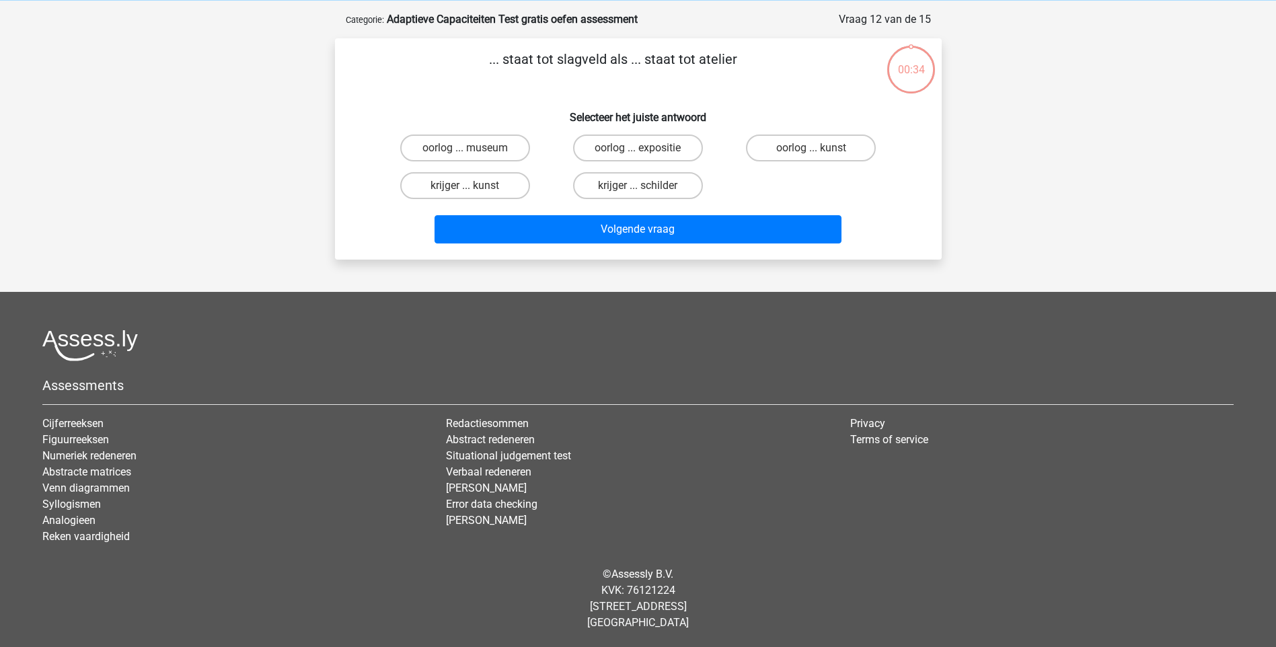
scroll to position [56, 0]
click at [493, 153] on label "oorlog ... museum" at bounding box center [465, 148] width 130 height 27
click at [474, 153] on input "oorlog ... museum" at bounding box center [469, 152] width 9 height 9
radio input "true"
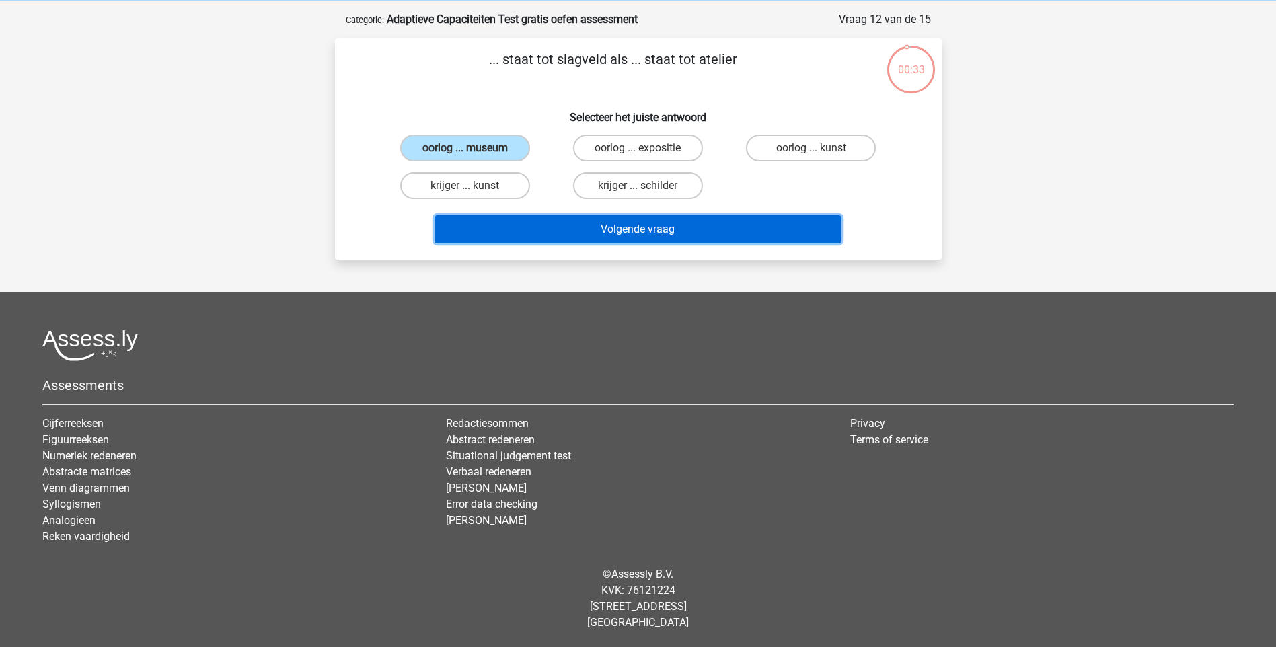
click at [553, 225] on button "Volgende vraag" at bounding box center [638, 229] width 407 height 28
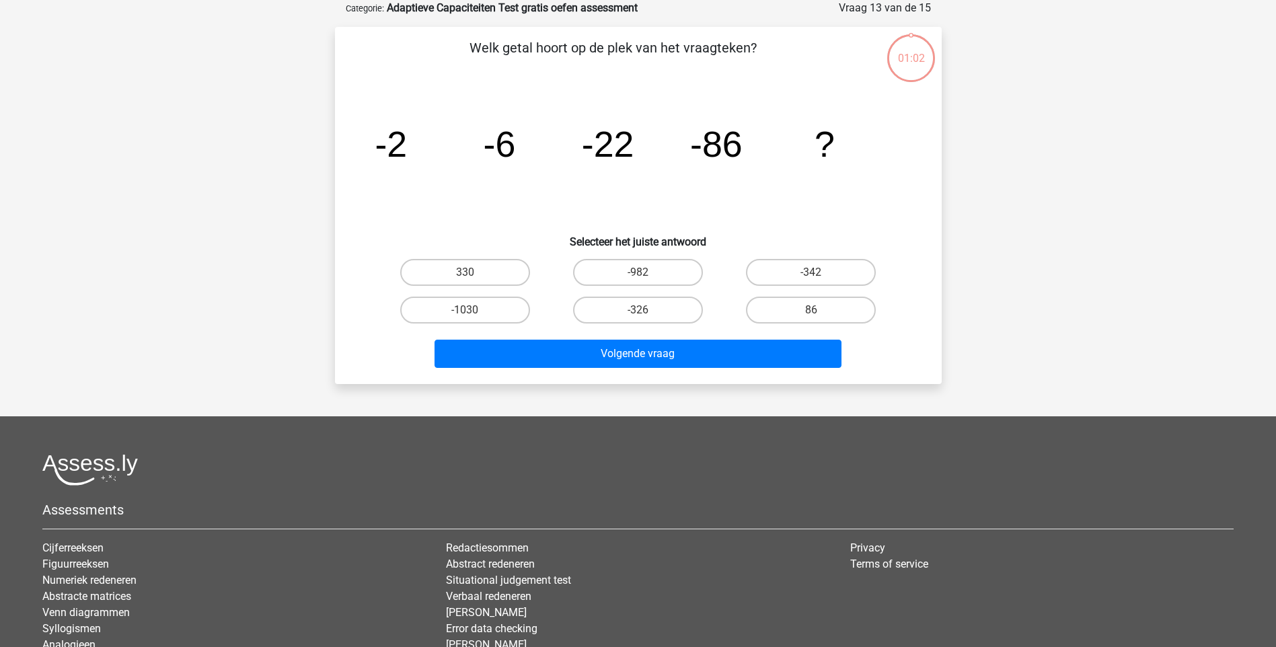
click at [817, 313] on input "86" at bounding box center [815, 314] width 9 height 9
radio input "true"
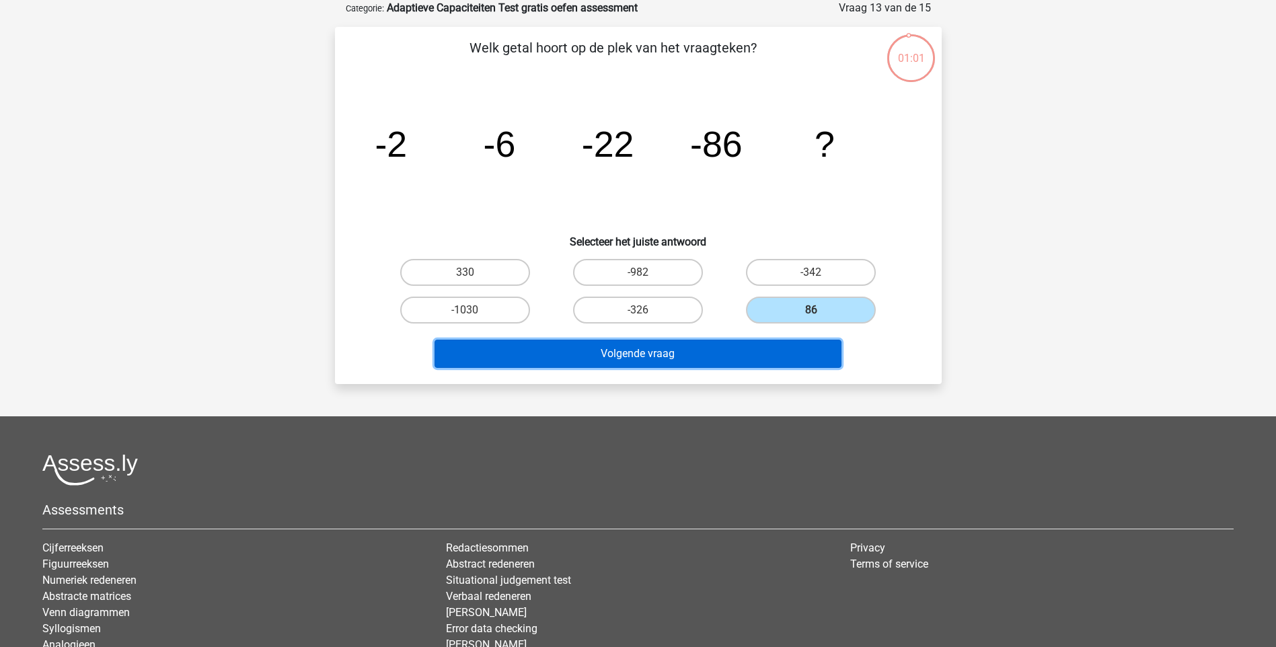
click at [776, 352] on button "Volgende vraag" at bounding box center [638, 354] width 407 height 28
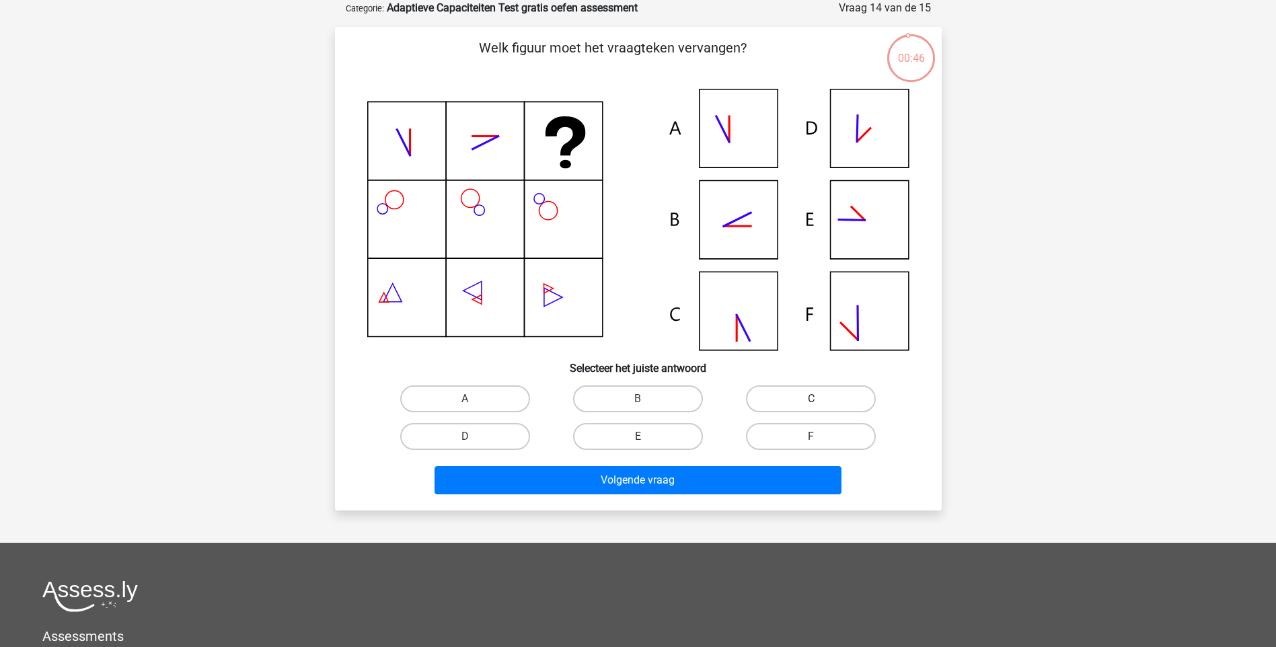
click at [790, 410] on label "C" at bounding box center [811, 398] width 130 height 27
click at [811, 408] on input "C" at bounding box center [815, 403] width 9 height 9
radio input "true"
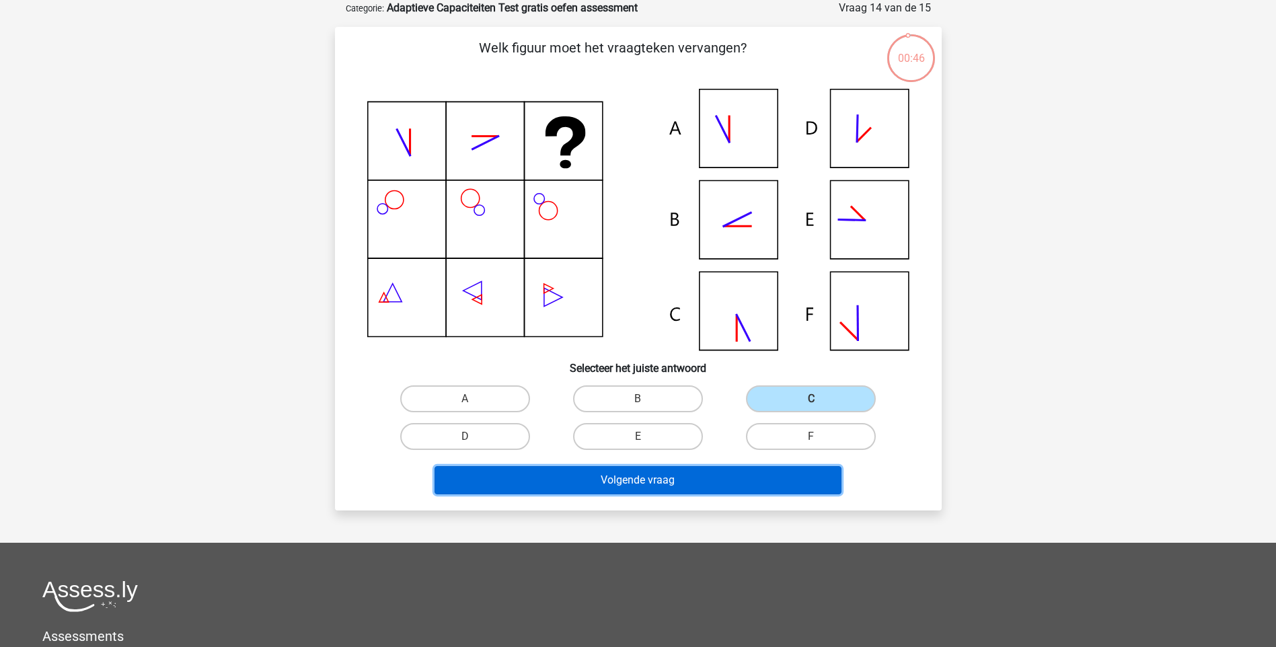
click at [742, 481] on button "Volgende vraag" at bounding box center [638, 480] width 407 height 28
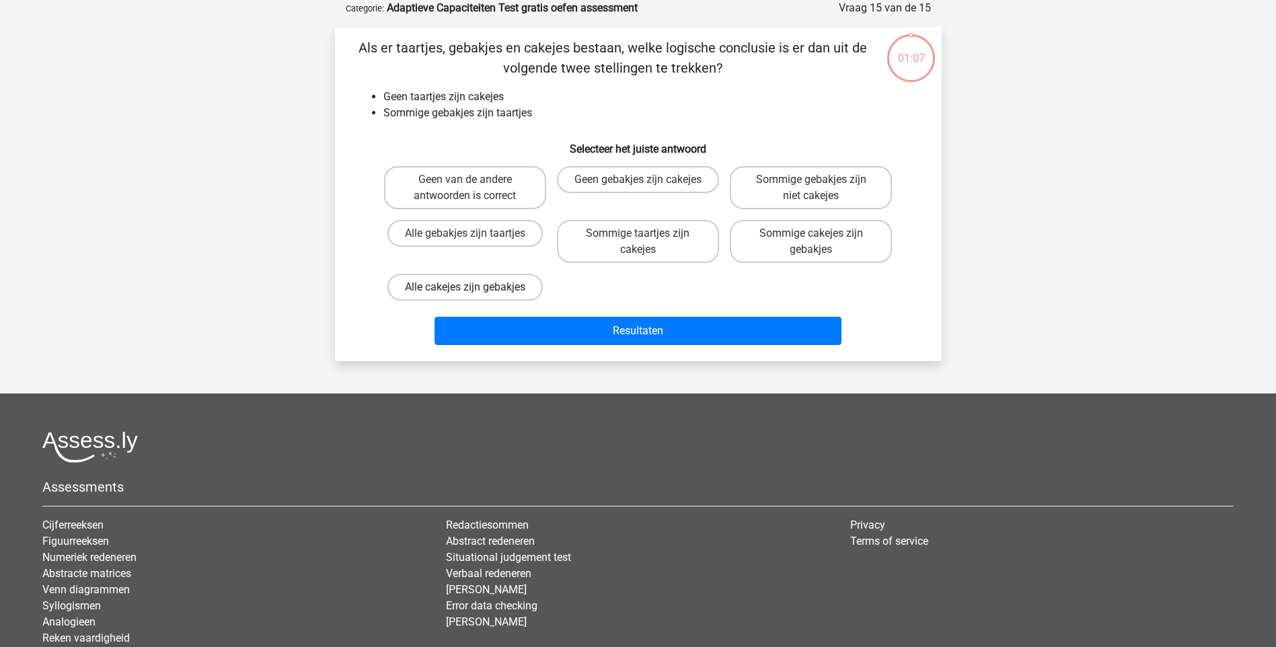
click at [474, 277] on label "Alle cakejes zijn gebakjes" at bounding box center [464, 287] width 155 height 27
click at [474, 287] on input "Alle cakejes zijn gebakjes" at bounding box center [469, 291] width 9 height 9
radio input "true"
click at [531, 311] on div "Resultaten" at bounding box center [638, 328] width 564 height 44
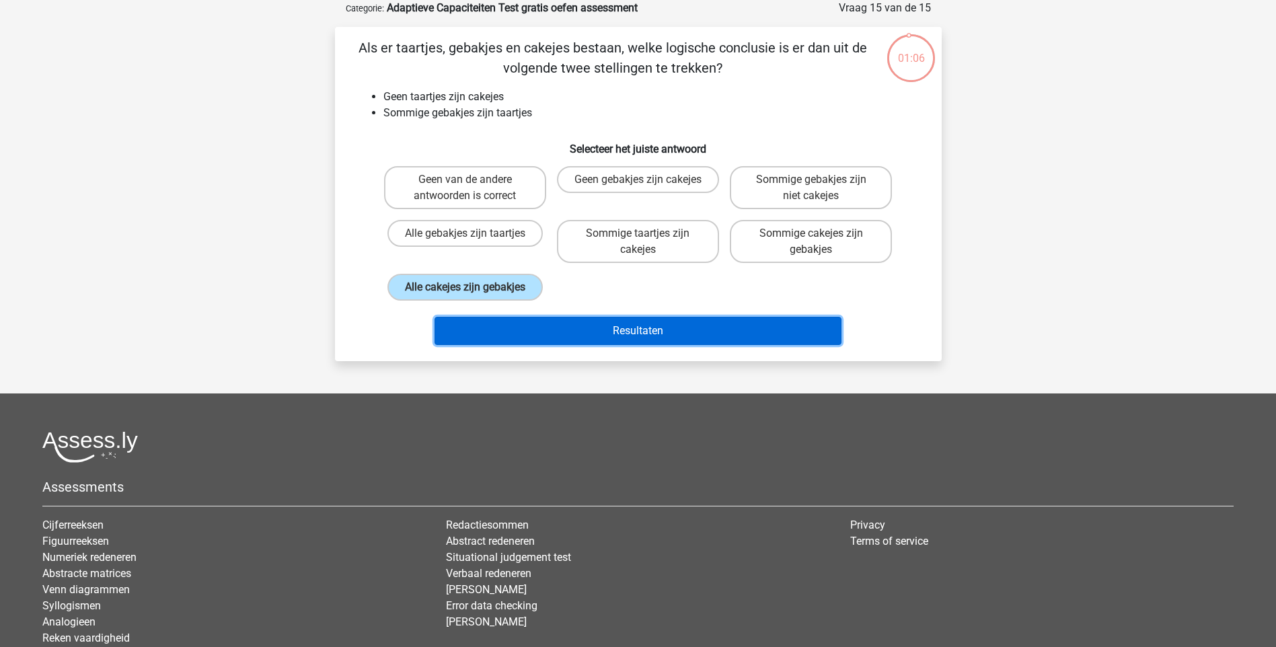
click at [552, 332] on button "Resultaten" at bounding box center [638, 331] width 407 height 28
